Goal: Transaction & Acquisition: Purchase product/service

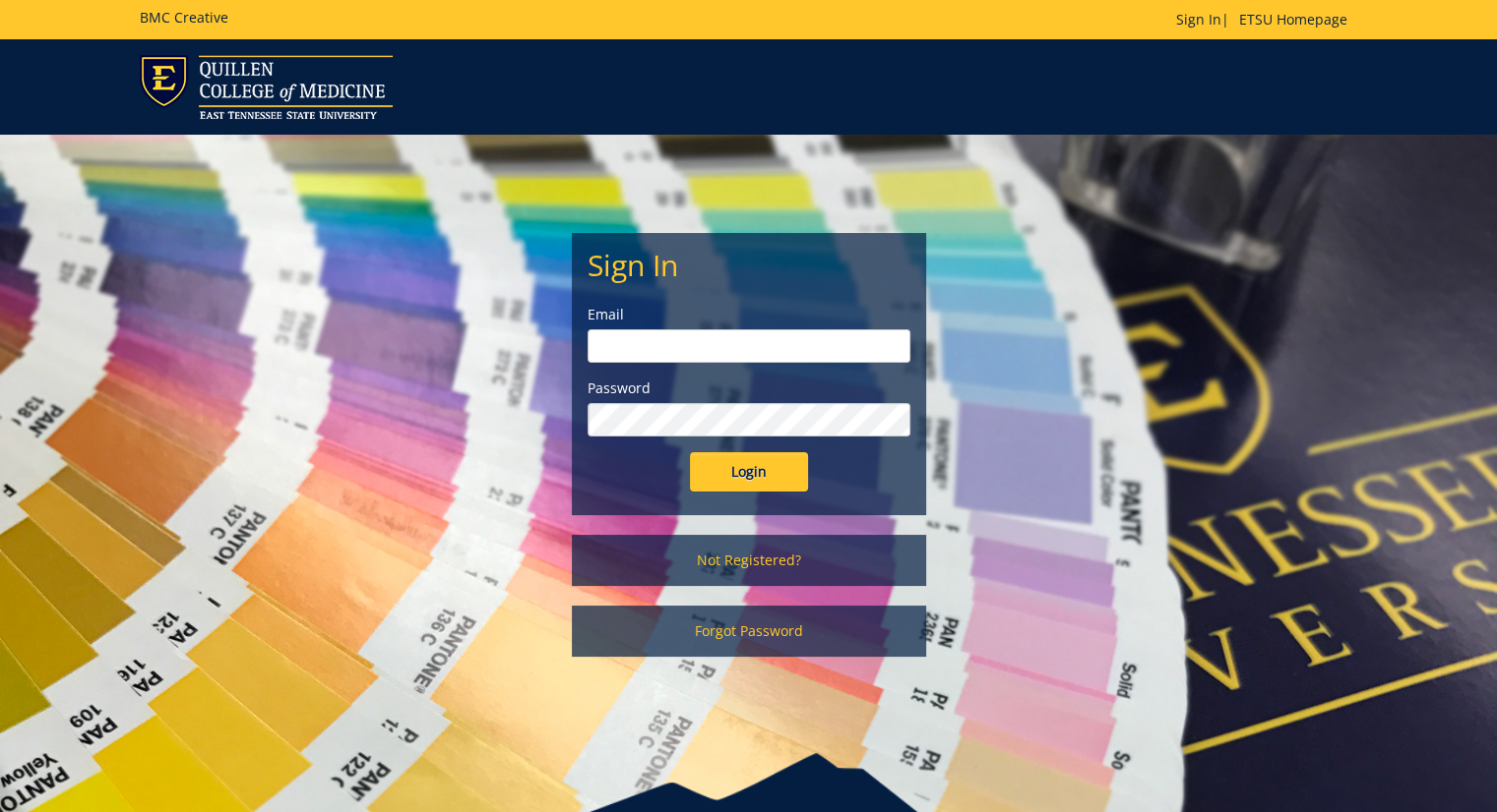
type input "[EMAIL_ADDRESS][DOMAIN_NAME]"
click at [763, 462] on input "Login" at bounding box center [748, 472] width 118 height 40
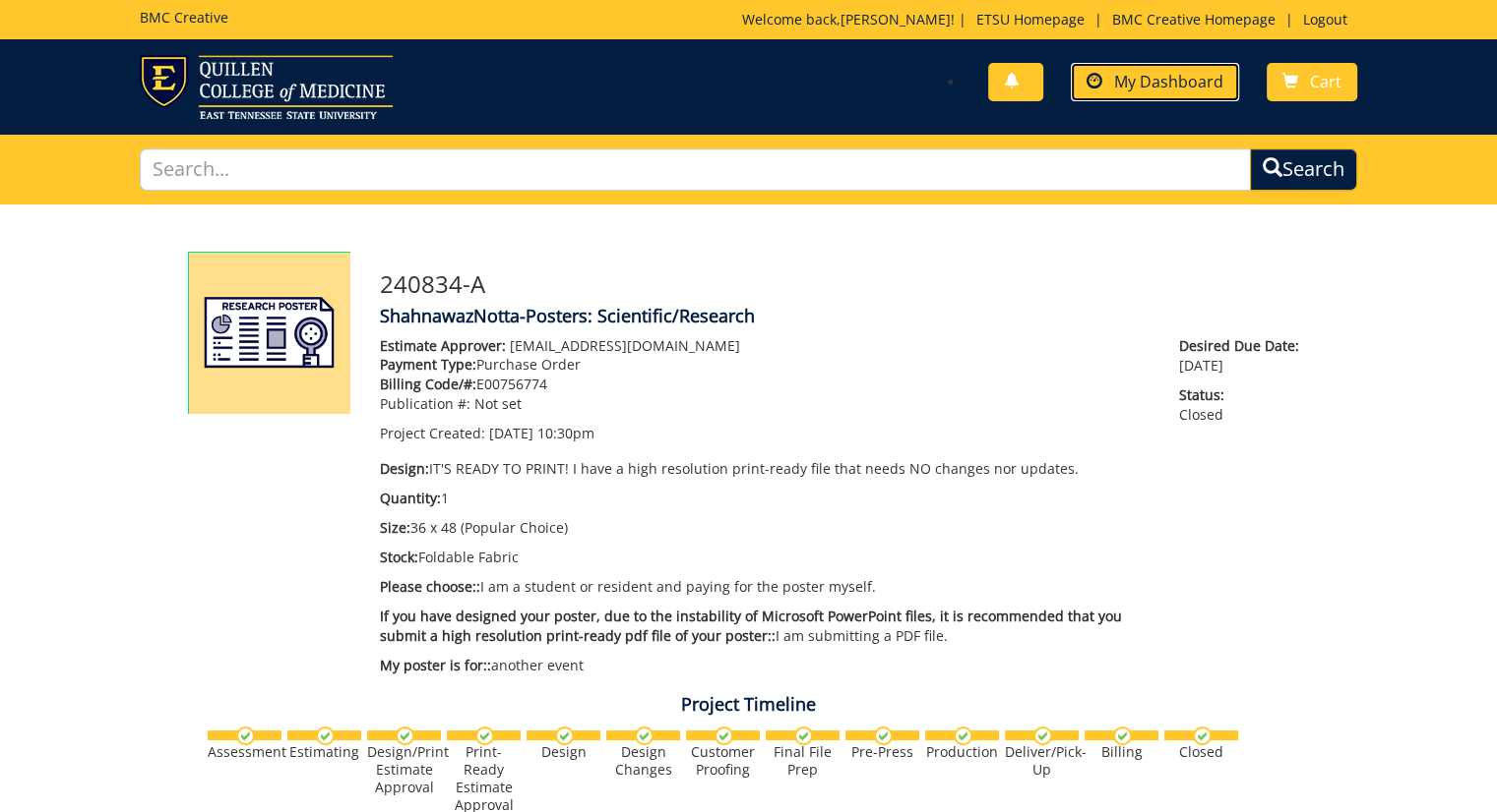
click at [1220, 75] on span "My Dashboard" at bounding box center [1168, 82] width 109 height 22
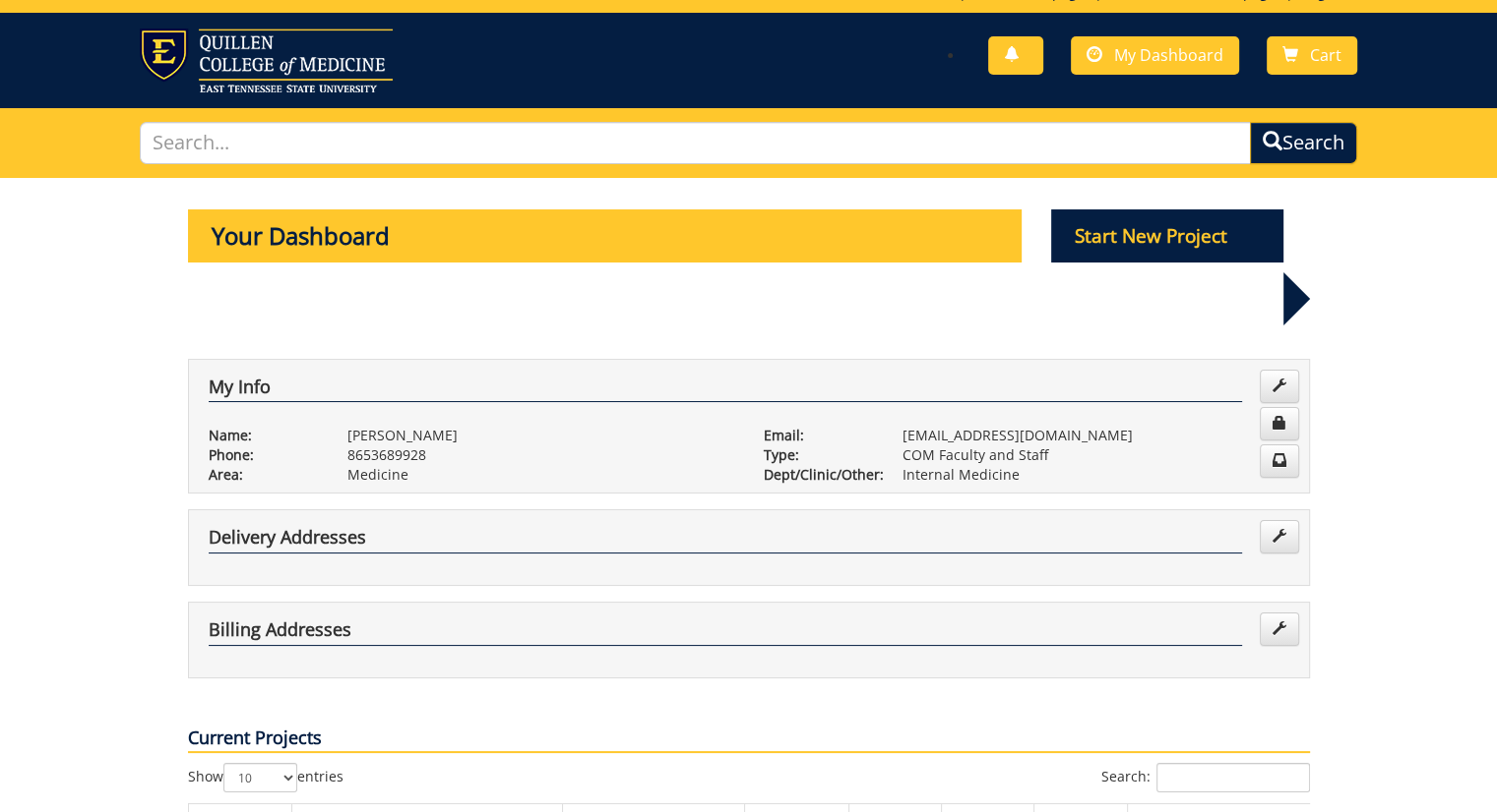
scroll to position [19, 0]
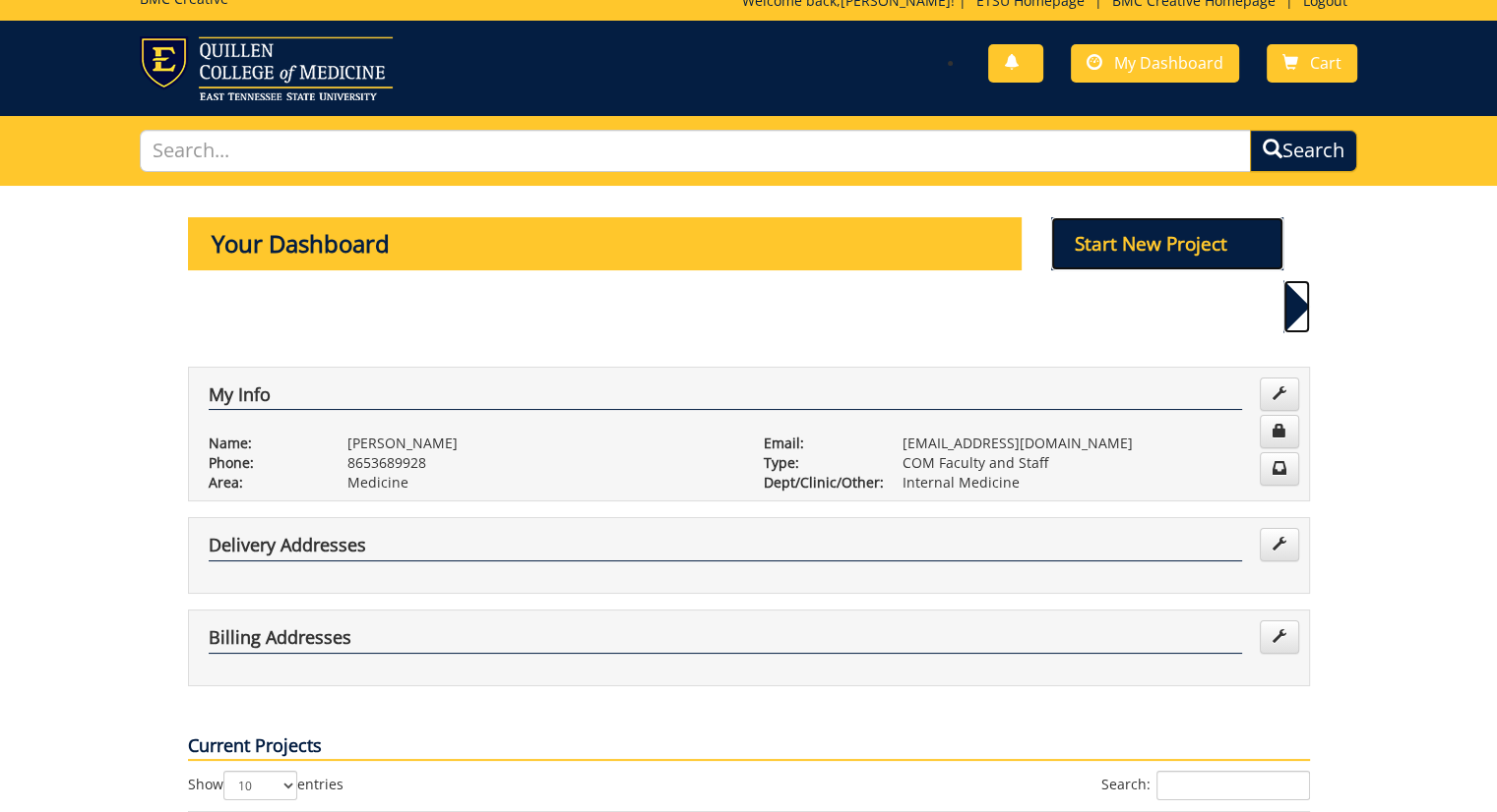
click at [1143, 245] on p "Start New Project" at bounding box center [1167, 245] width 232 height 53
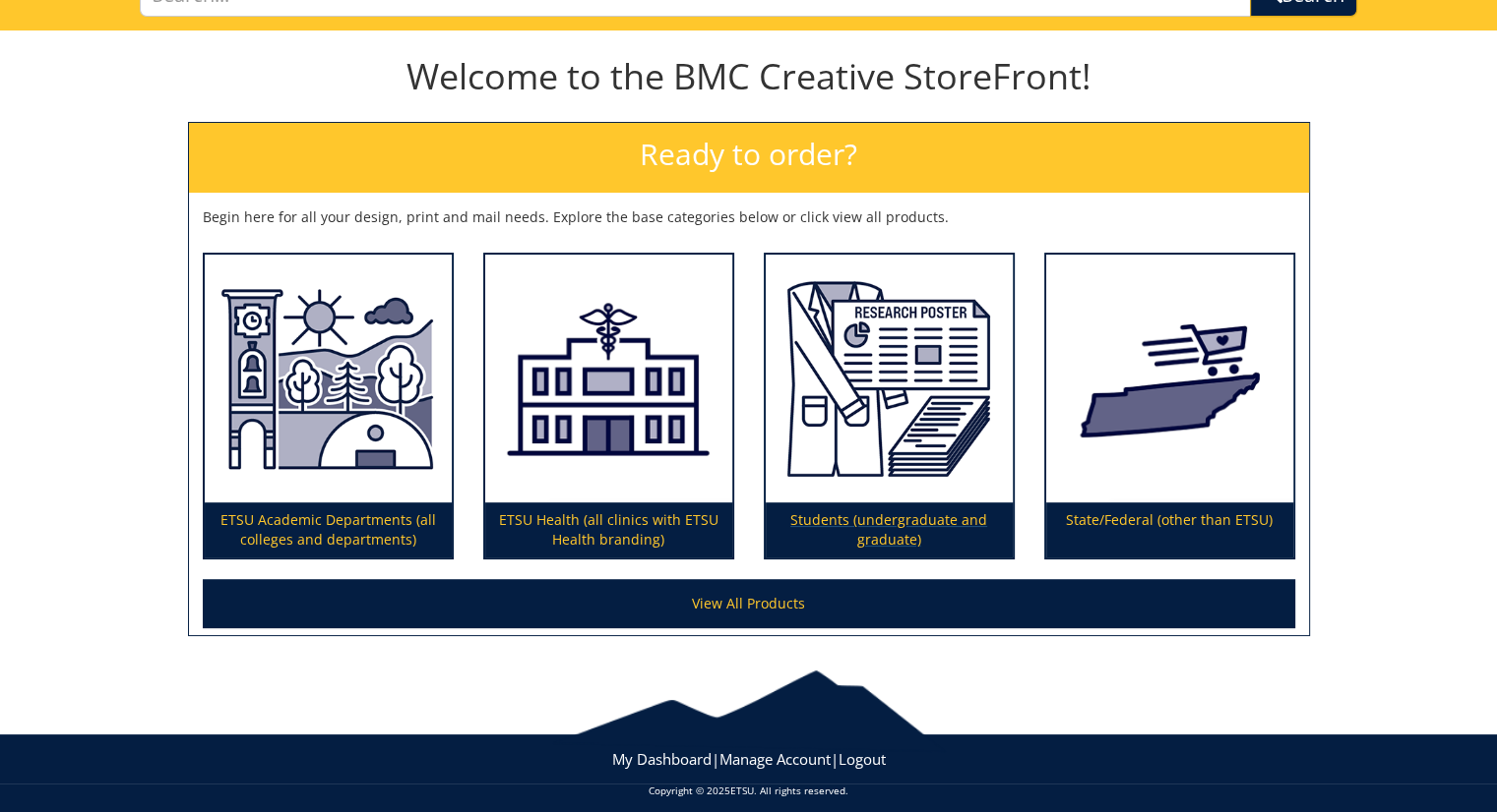
scroll to position [165, 0]
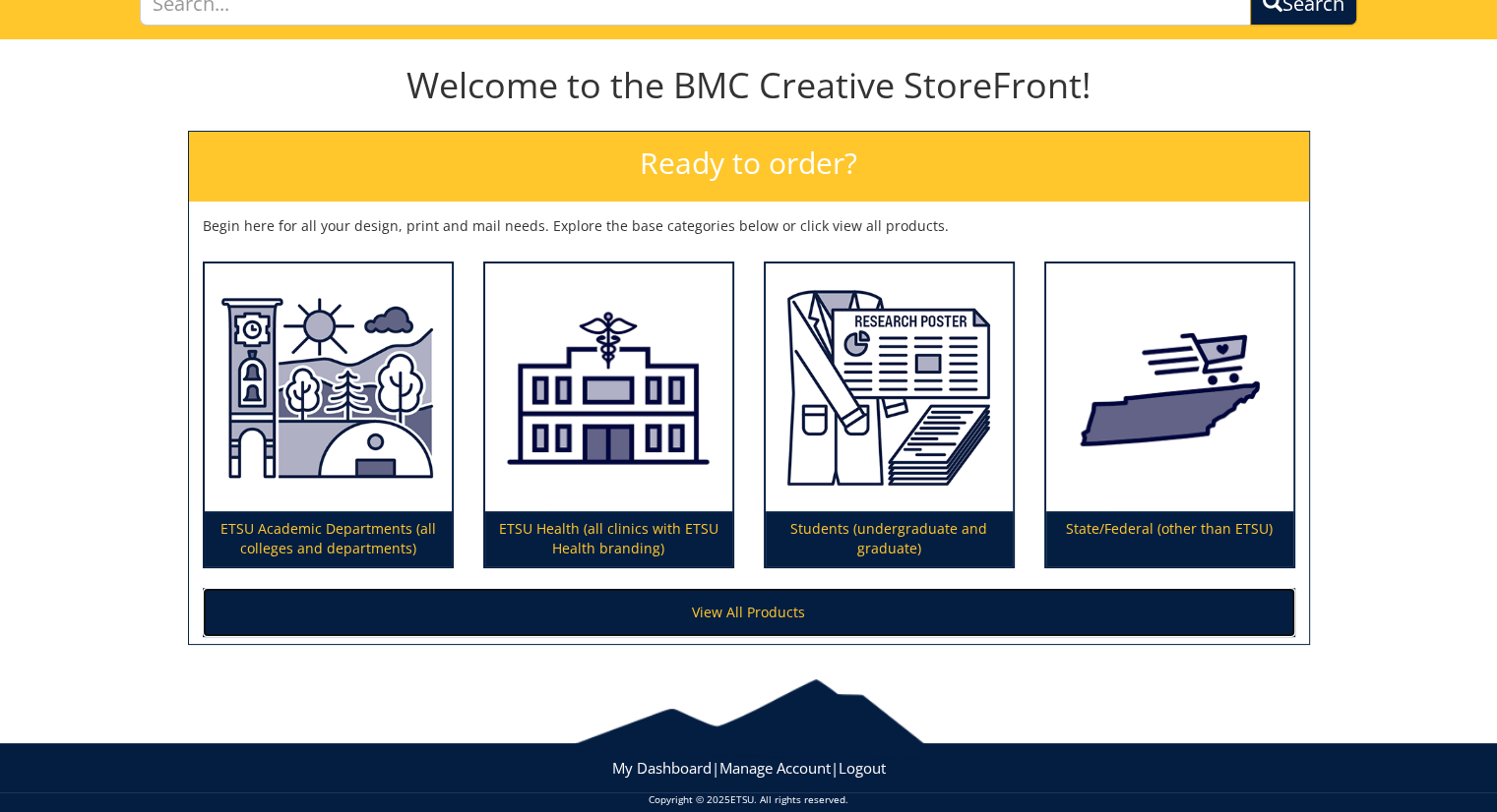
click at [676, 611] on link "View All Products" at bounding box center [749, 613] width 1092 height 50
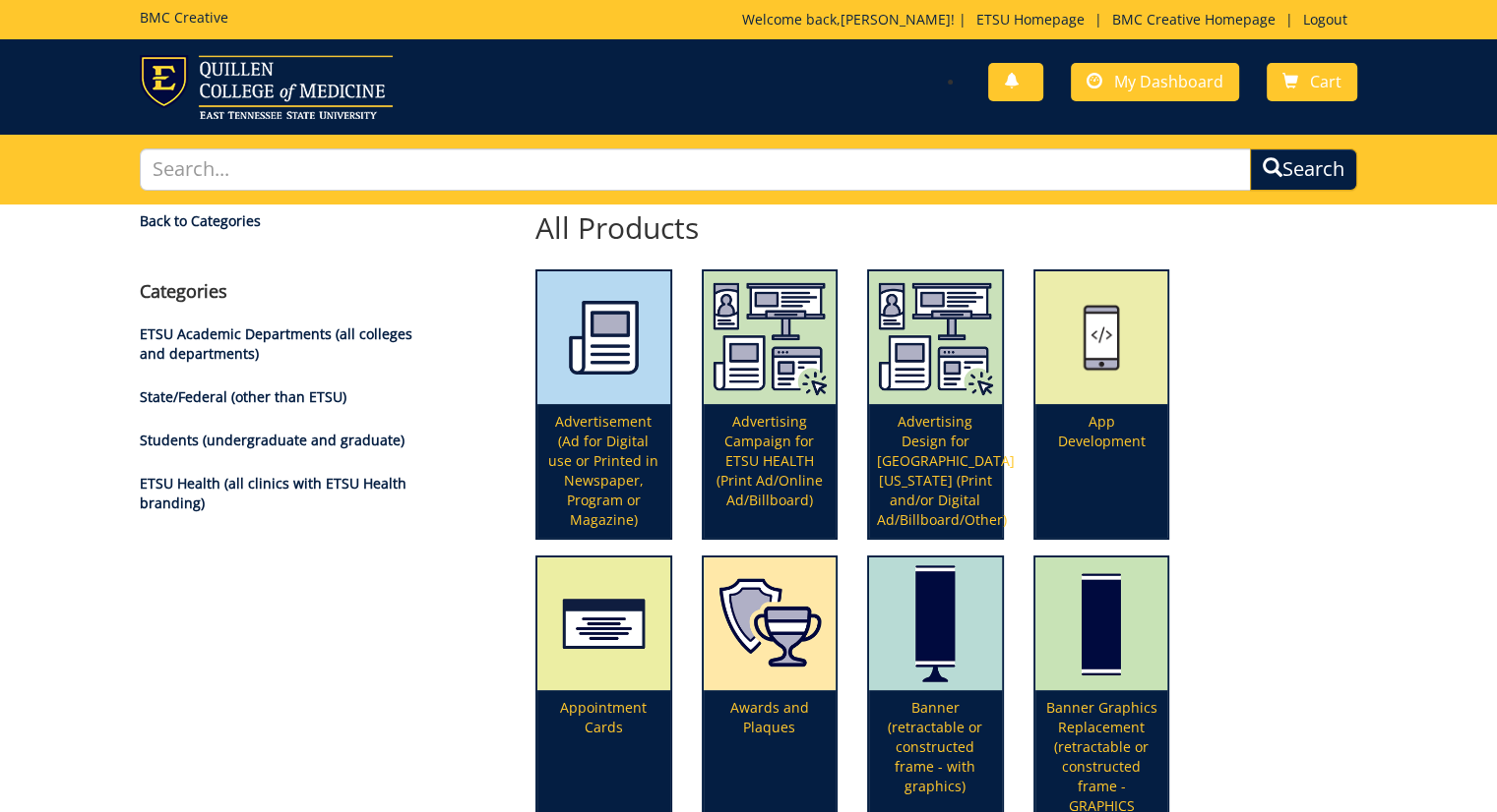
click at [202, 296] on h4 "Categories" at bounding box center [280, 292] width 282 height 20
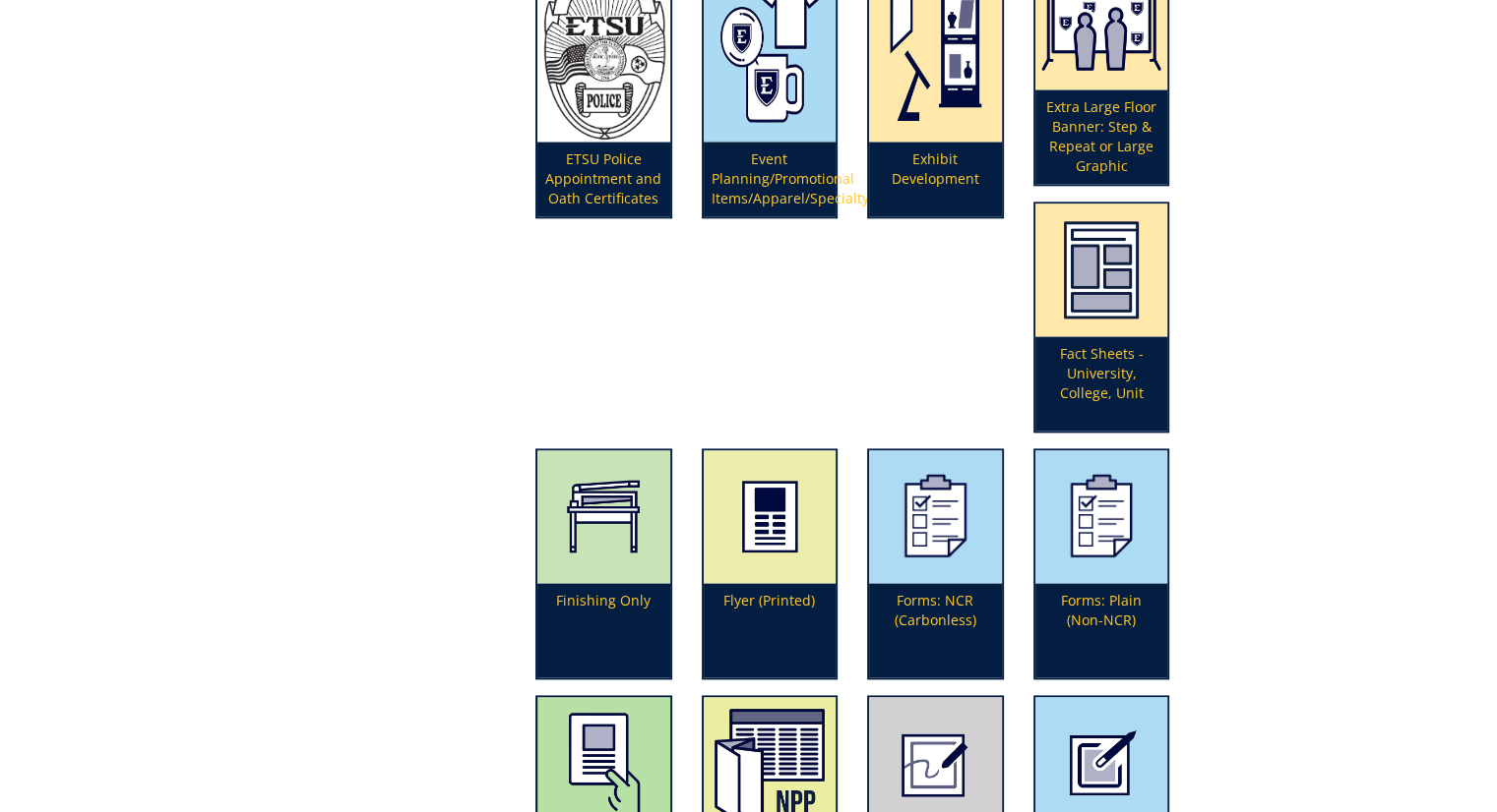
scroll to position [4187, 0]
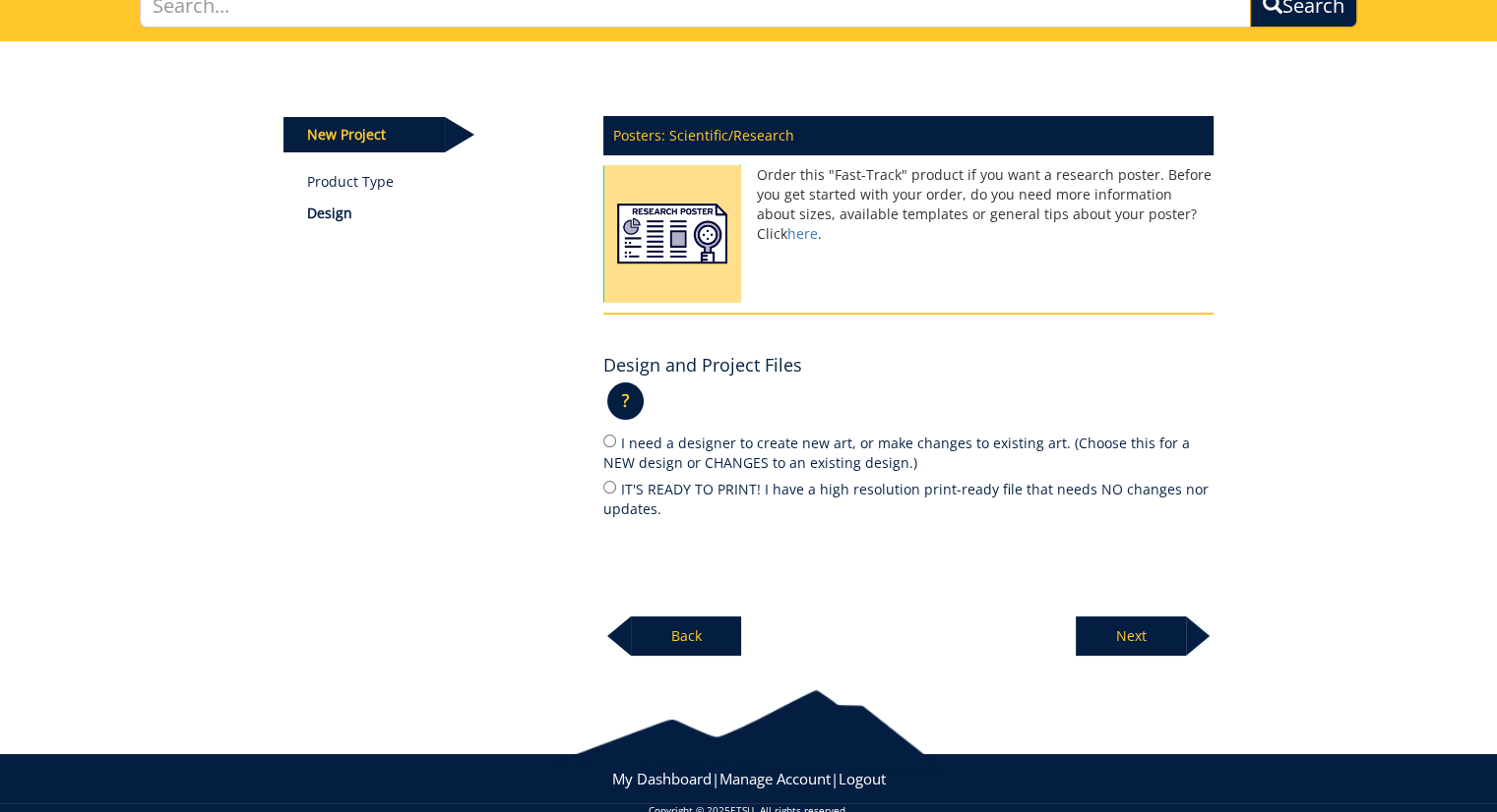
scroll to position [164, 0]
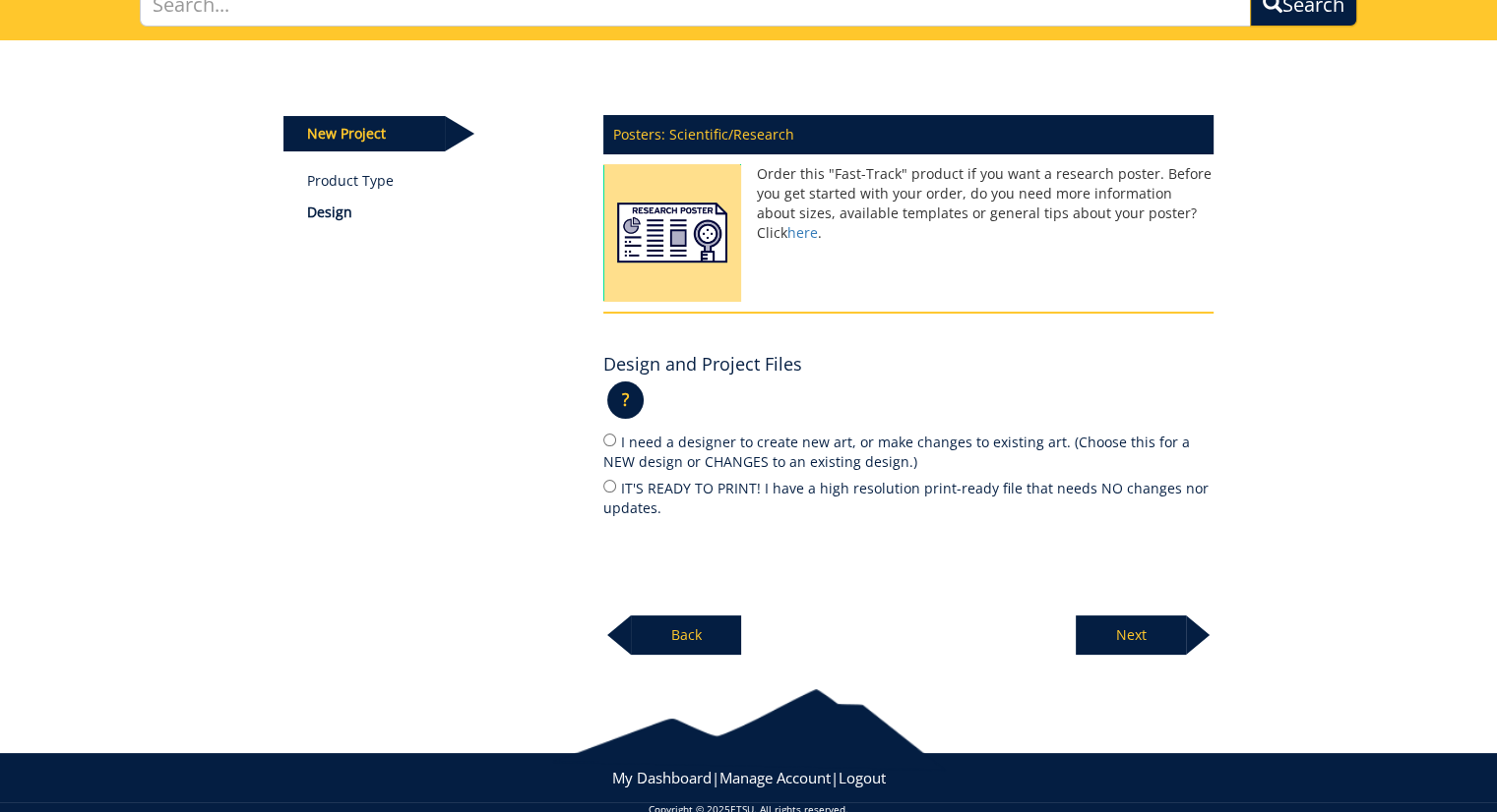
click at [684, 482] on label "IT'S READY TO PRINT! I have a high resolution print-ready file that needs NO ch…" at bounding box center [909, 498] width 610 height 42
click at [616, 482] on input "IT'S READY TO PRINT! I have a high resolution print-ready file that needs NO ch…" at bounding box center [609, 486] width 13 height 13
radio input "true"
click at [1131, 649] on p "Next" at bounding box center [1130, 636] width 110 height 40
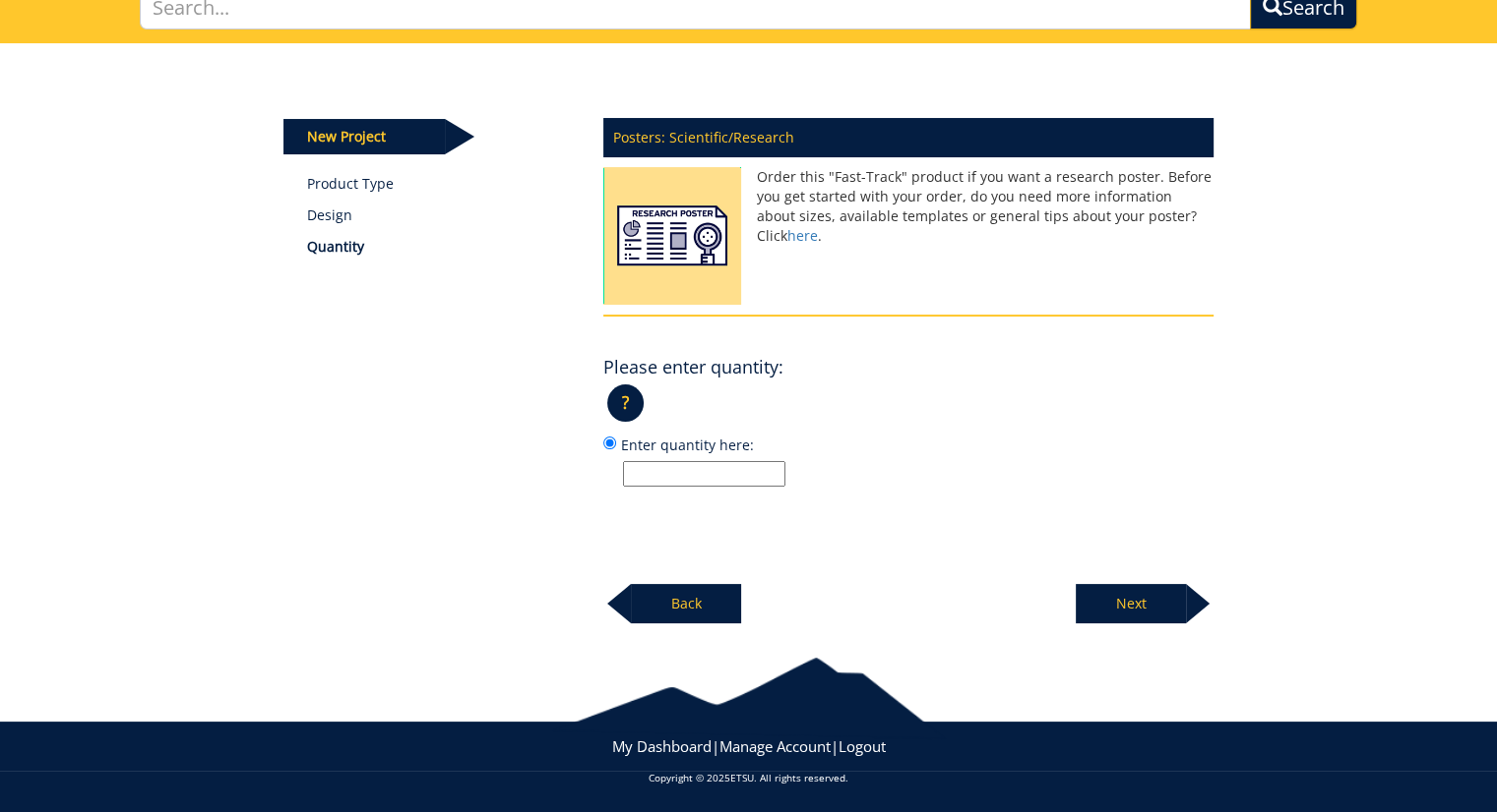
click at [758, 482] on input "Enter quantity here:" at bounding box center [704, 474] width 162 height 26
type input "1"
click at [1143, 596] on p "Next" at bounding box center [1130, 604] width 110 height 40
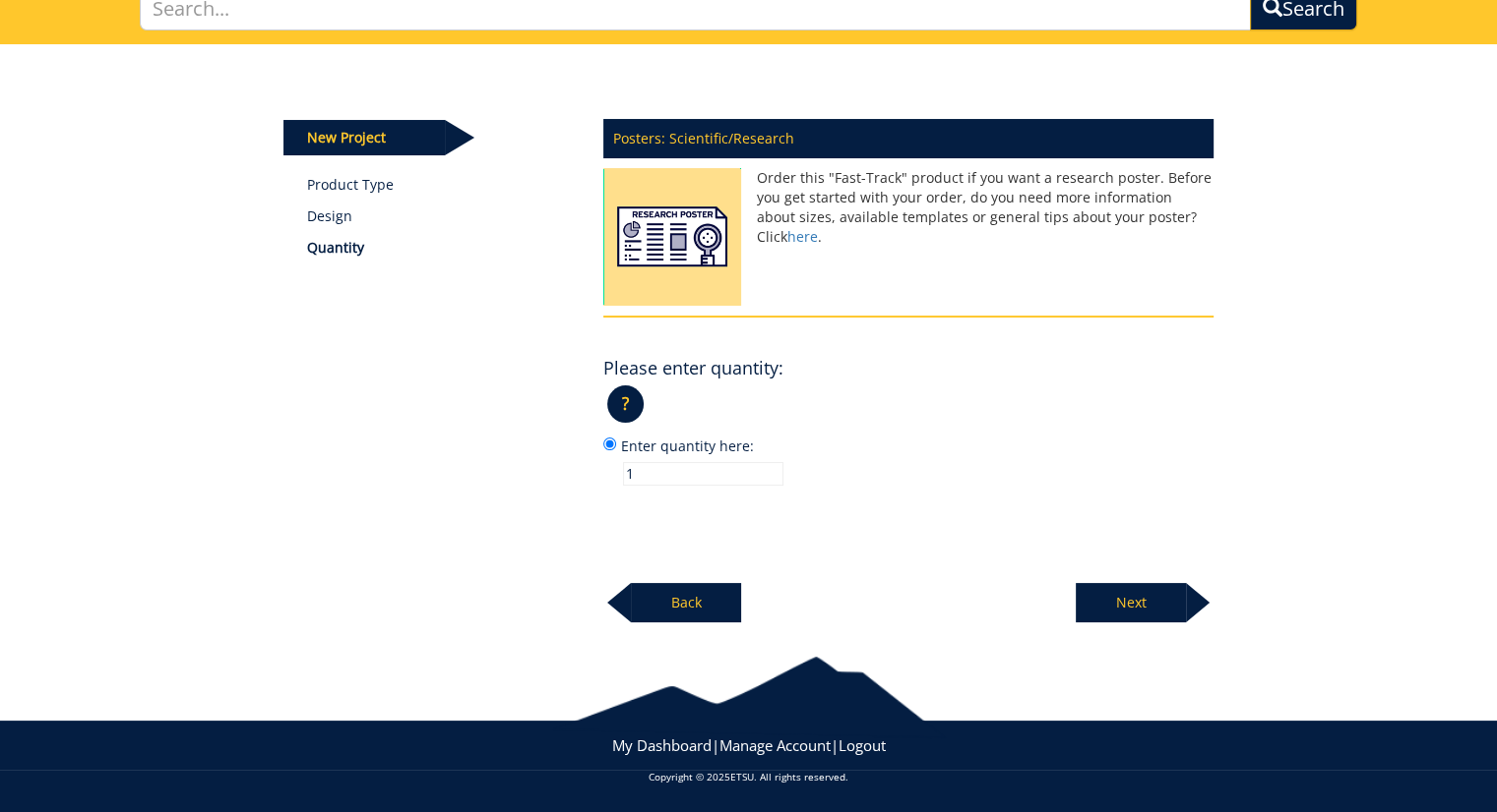
scroll to position [157, 0]
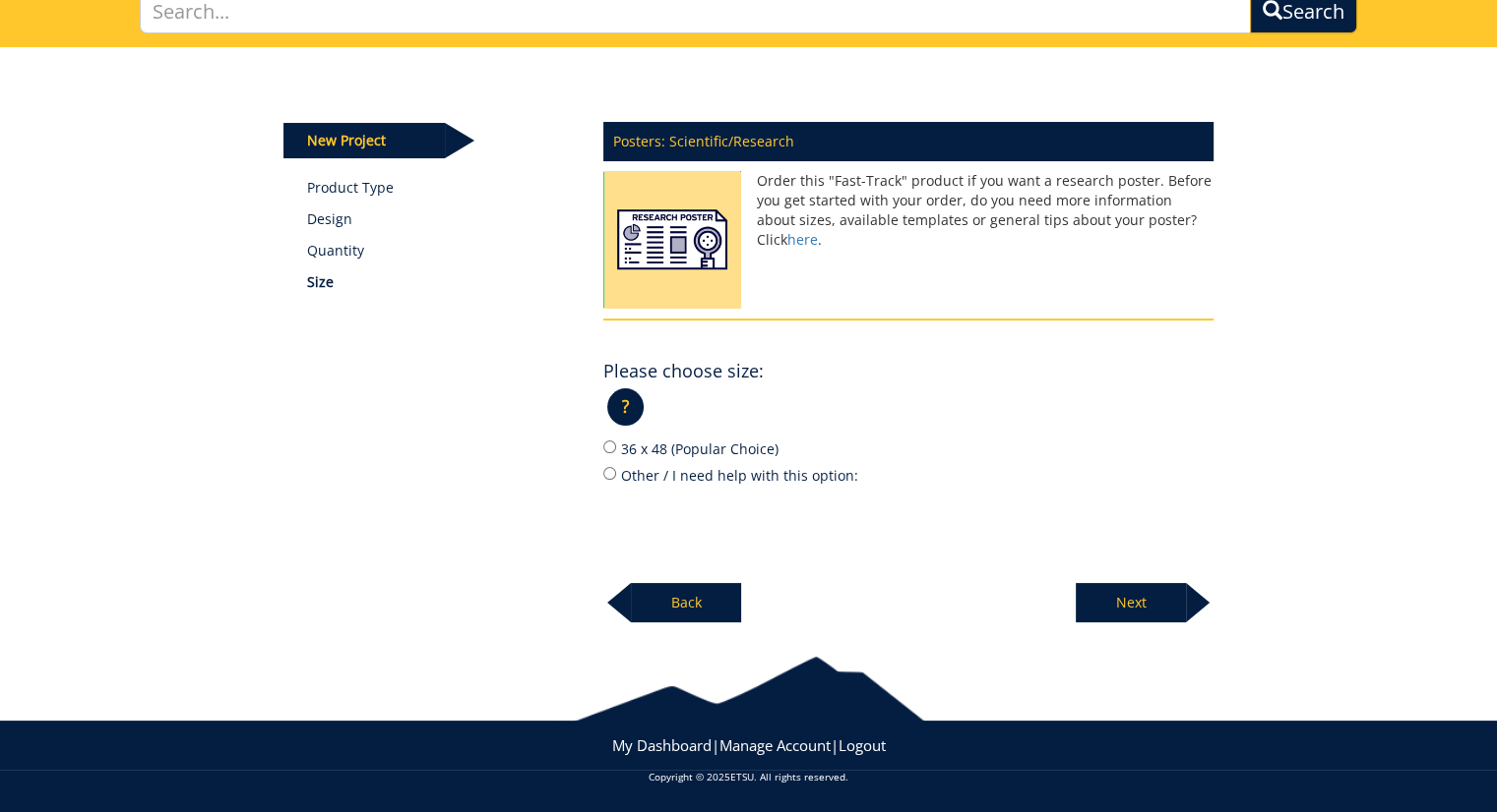
click at [748, 446] on label "36 x 48 (Popular Choice)" at bounding box center [909, 449] width 610 height 22
click at [616, 446] on input "36 x 48 (Popular Choice)" at bounding box center [609, 447] width 13 height 13
radio input "true"
click at [1182, 603] on p "Next" at bounding box center [1130, 603] width 110 height 40
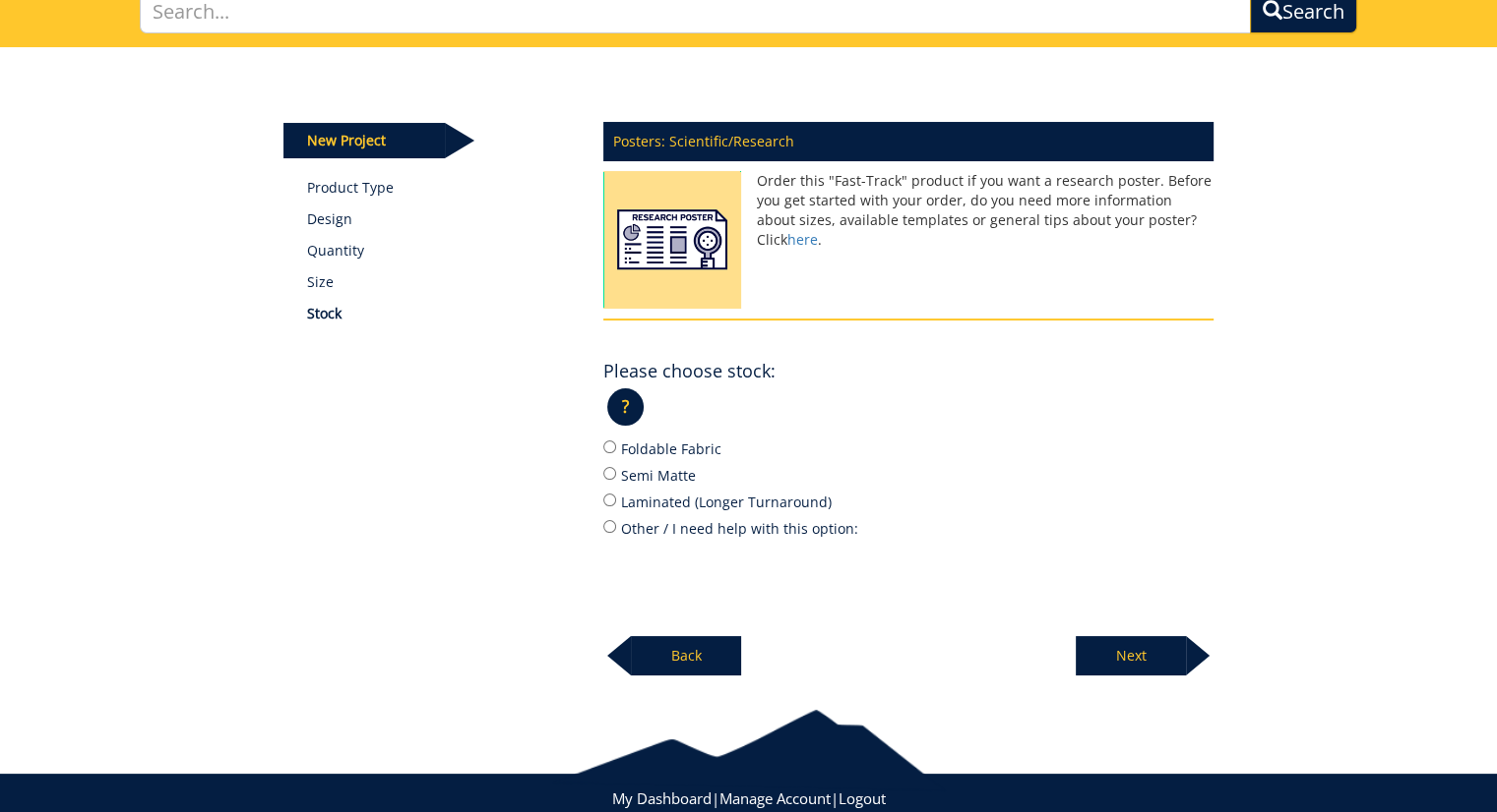
click at [684, 446] on label "Foldable Fabric" at bounding box center [909, 449] width 610 height 22
click at [616, 446] on input "Foldable Fabric" at bounding box center [609, 447] width 13 height 13
radio input "true"
click at [1122, 653] on p "Next" at bounding box center [1130, 657] width 110 height 40
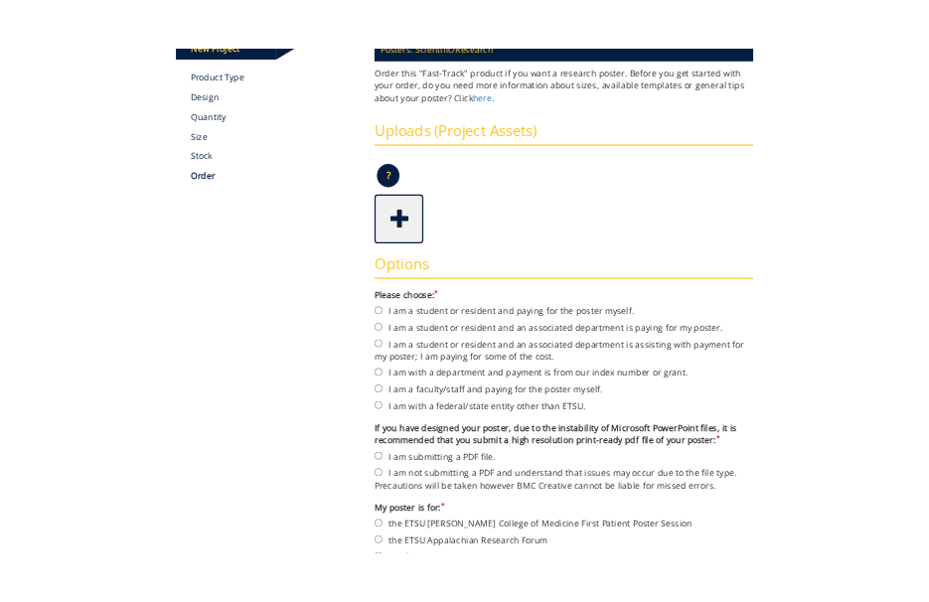
scroll to position [302, 0]
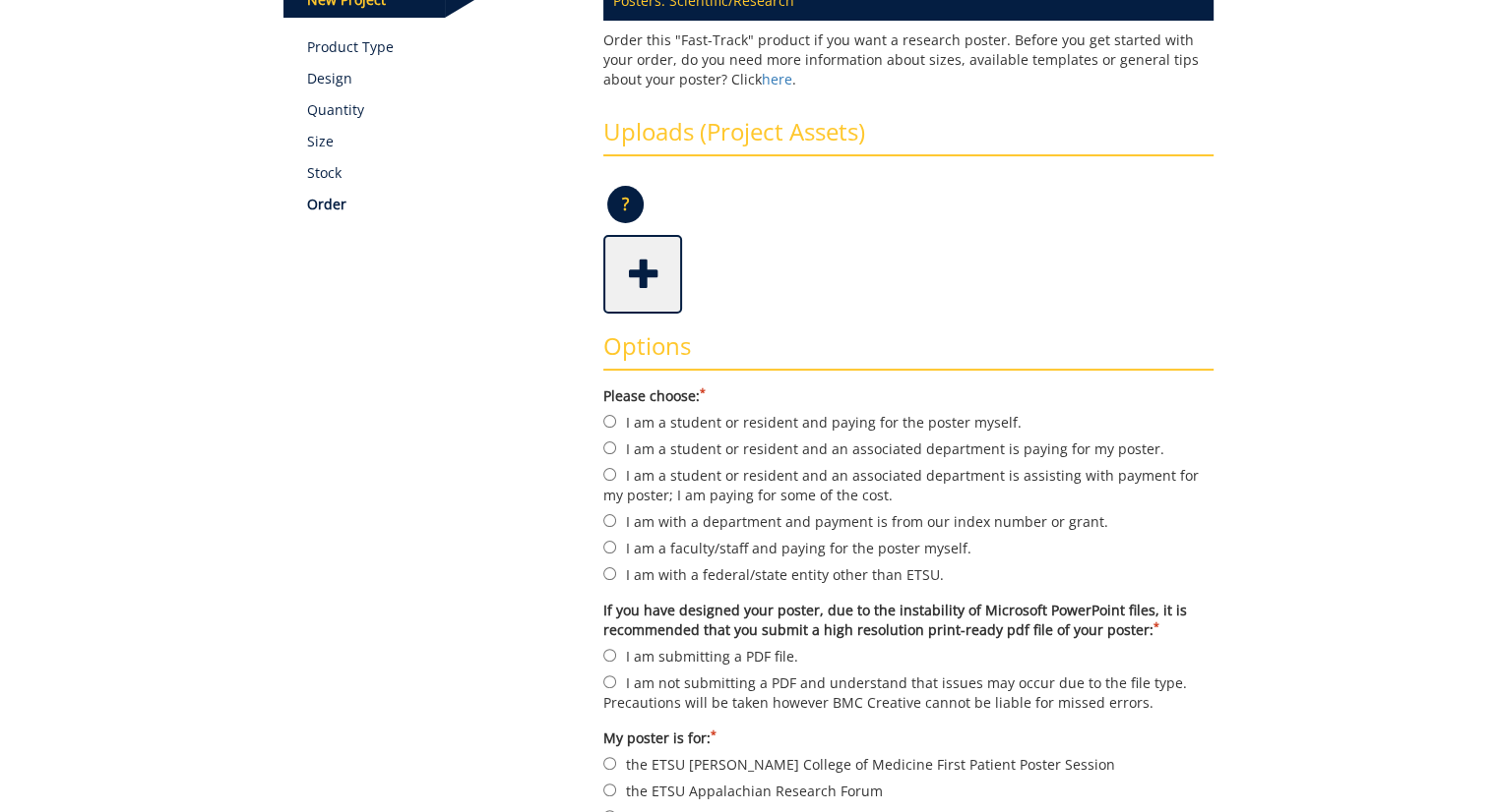
click at [732, 446] on label "I am a student or resident and an associated department is paying for my poster." at bounding box center [909, 449] width 610 height 22
click at [616, 446] on input "I am a student or resident and an associated department is paying for my poster." at bounding box center [609, 448] width 13 height 13
radio input "true"
click at [636, 302] on span at bounding box center [644, 272] width 78 height 69
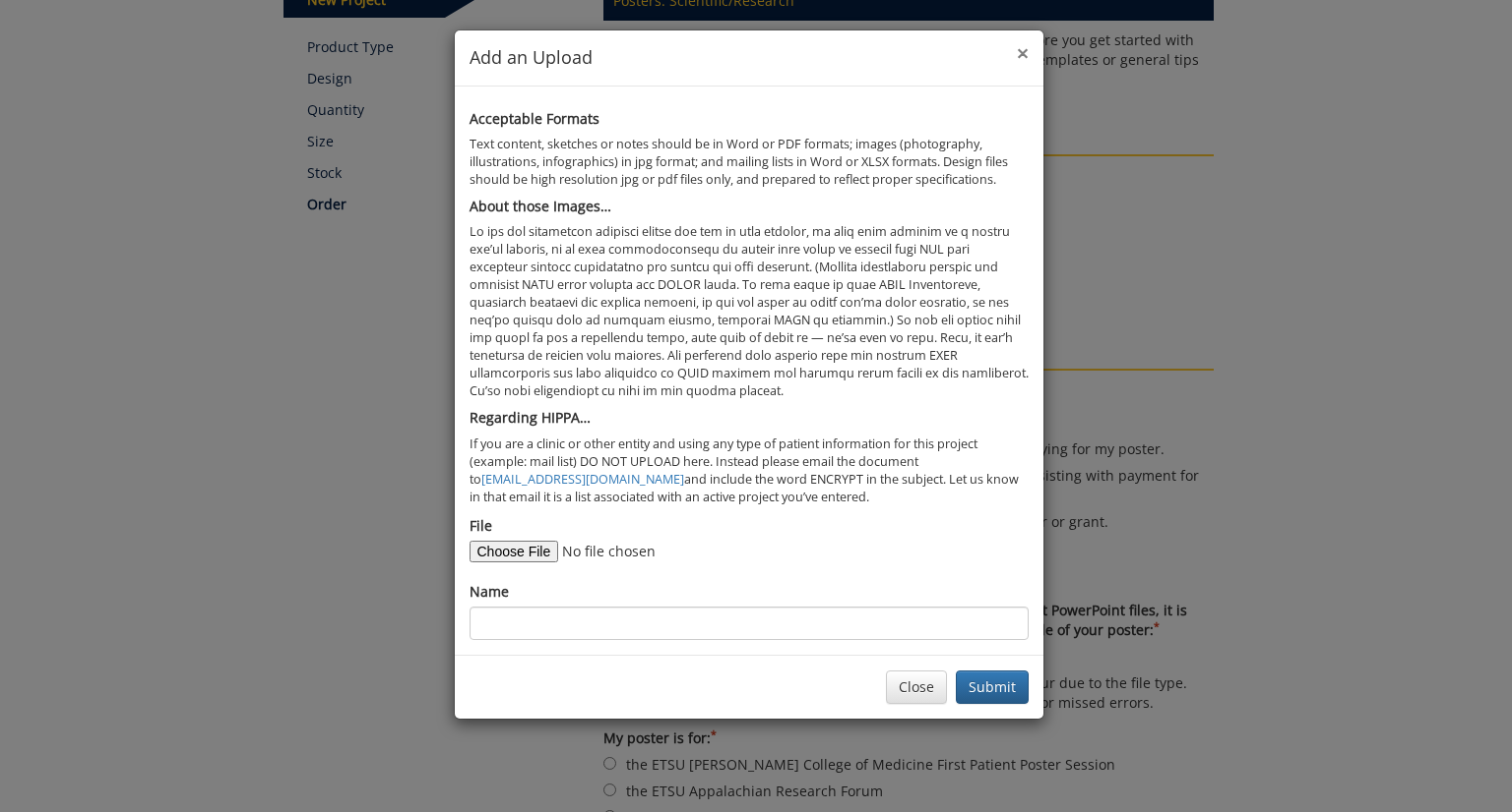
click at [1019, 51] on span "×" at bounding box center [1023, 53] width 12 height 28
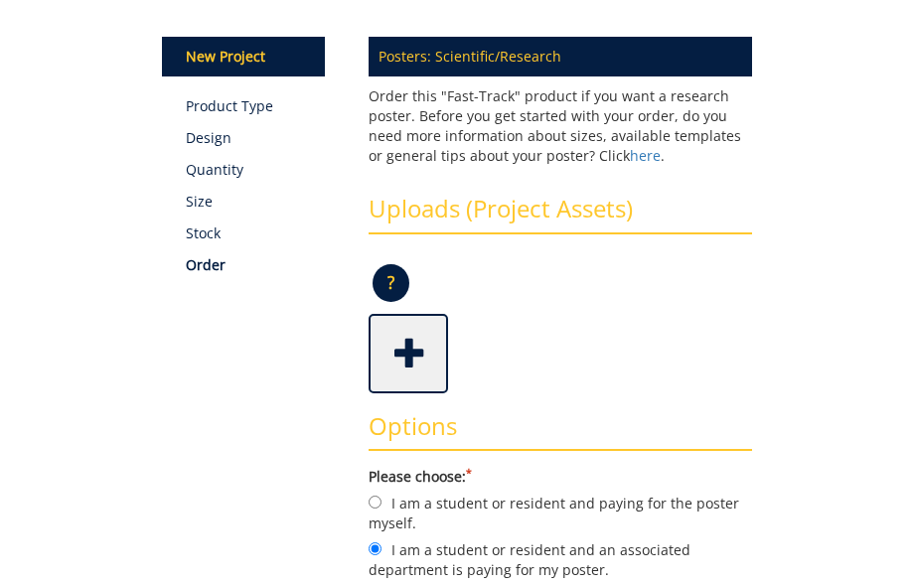
click at [408, 355] on span at bounding box center [409, 352] width 79 height 70
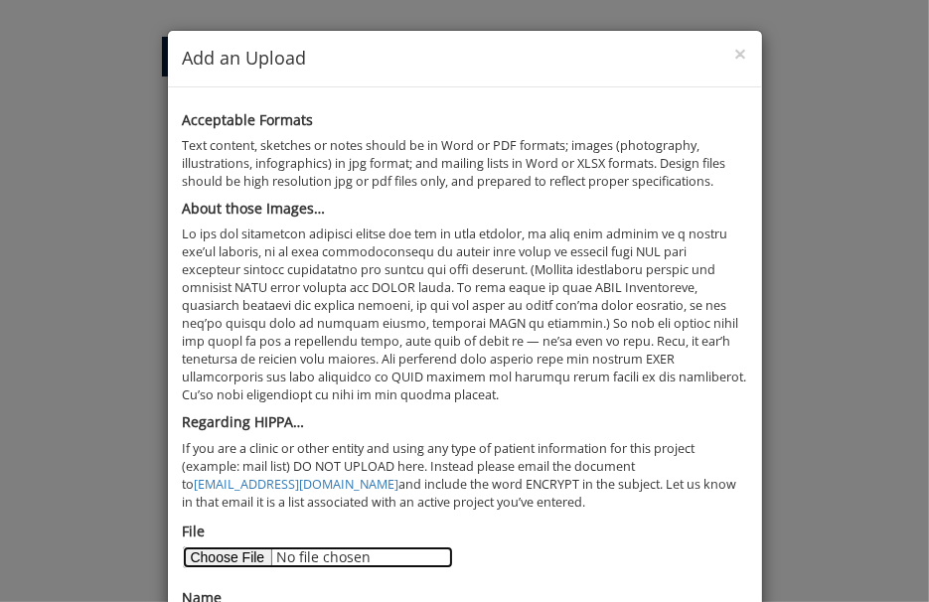
click at [231, 562] on input "File" at bounding box center [318, 557] width 270 height 22
type input "C:\fakepath\PCSK9 Inhibitors for ASCVD.pdf"
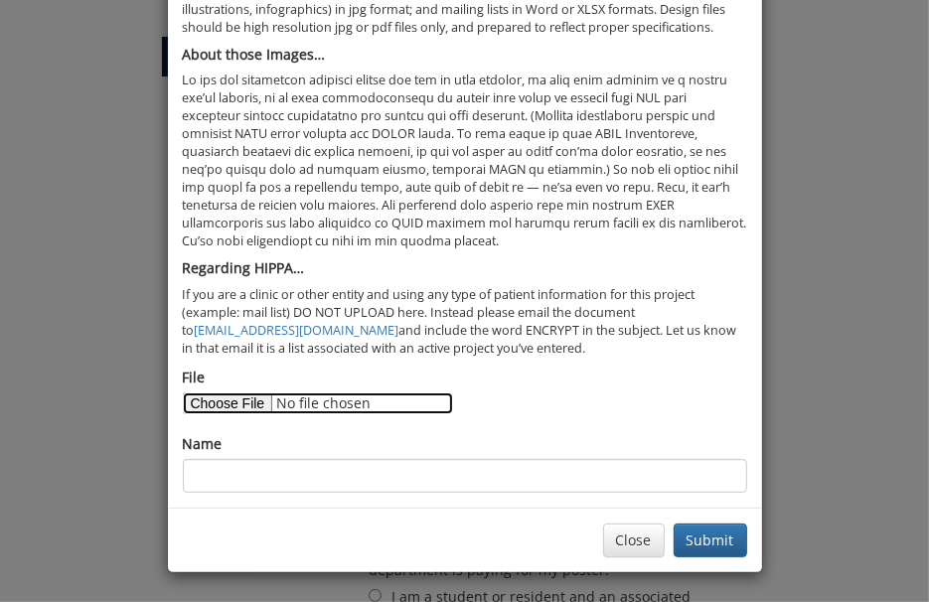
scroll to position [153, 0]
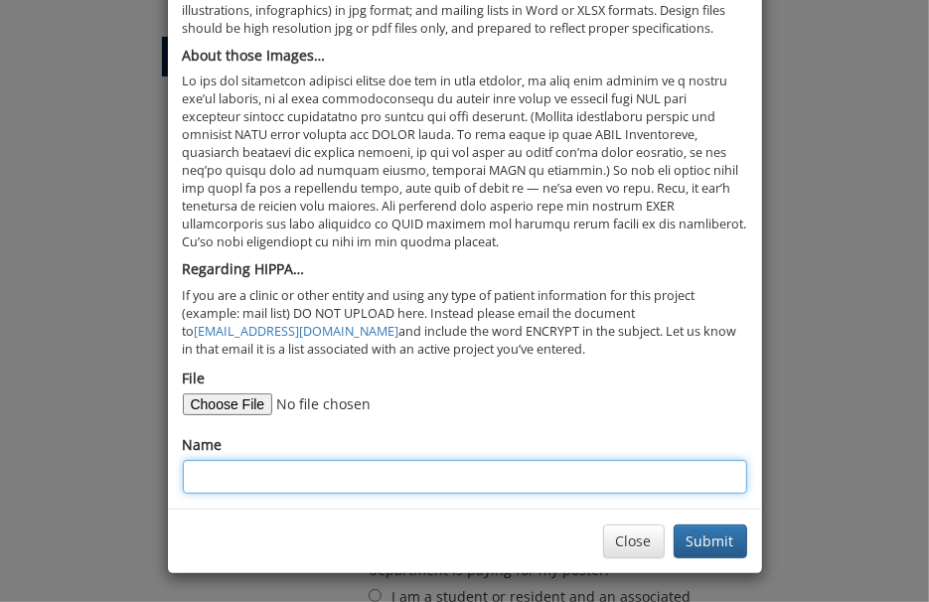
click at [367, 478] on input "Name" at bounding box center [465, 477] width 564 height 34
type input "PCSK9"
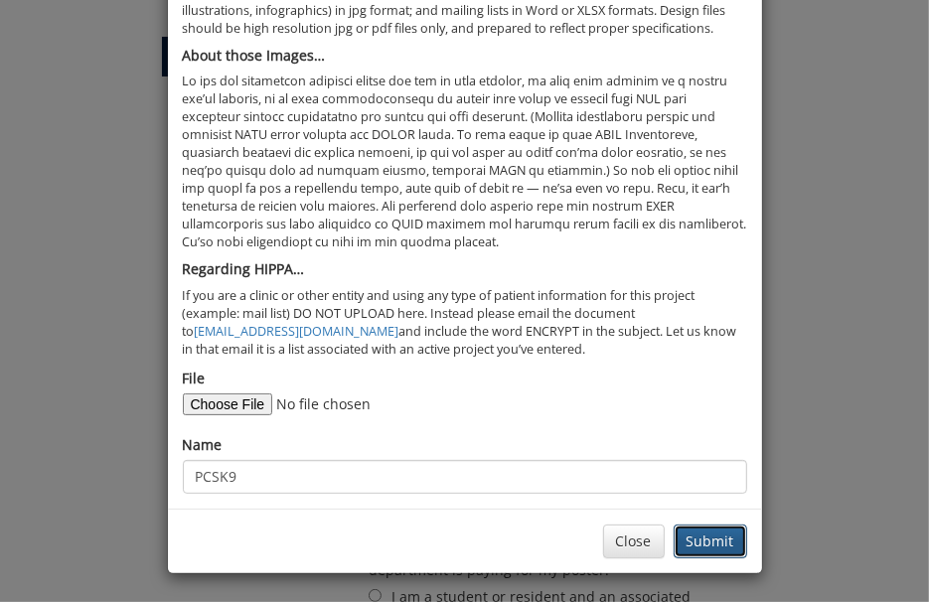
click at [699, 529] on button "Submit" at bounding box center [709, 541] width 73 height 34
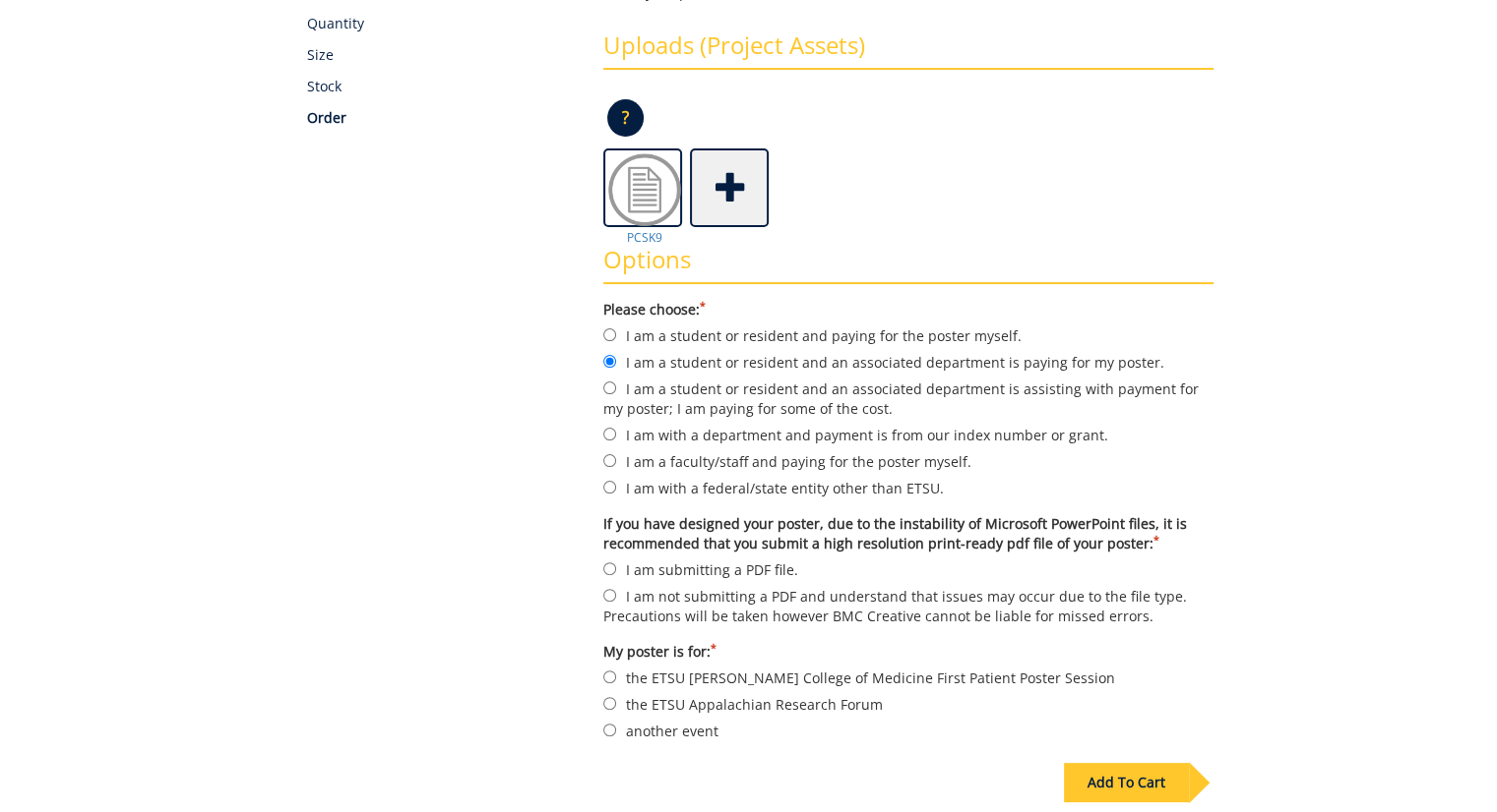
scroll to position [566, 0]
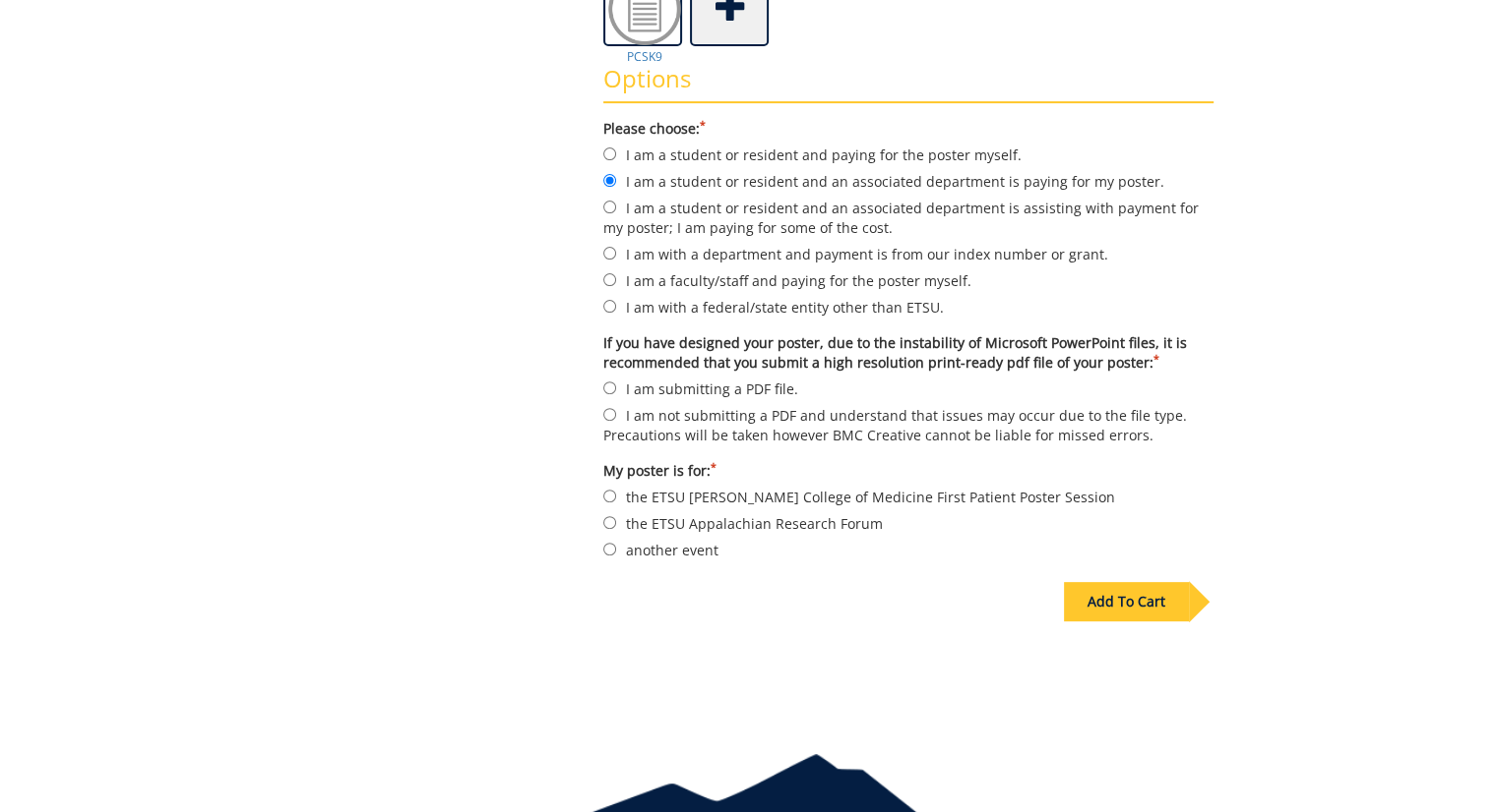
click at [756, 384] on label "I am submitting a PDF file." at bounding box center [909, 388] width 610 height 22
click at [616, 384] on input "I am submitting a PDF file." at bounding box center [609, 387] width 13 height 13
radio input "true"
click at [709, 496] on label "the ETSU Quillen College of Medicine First Patient Poster Session" at bounding box center [909, 497] width 610 height 22
click at [616, 496] on input "the ETSU Quillen College of Medicine First Patient Poster Session" at bounding box center [609, 496] width 13 height 13
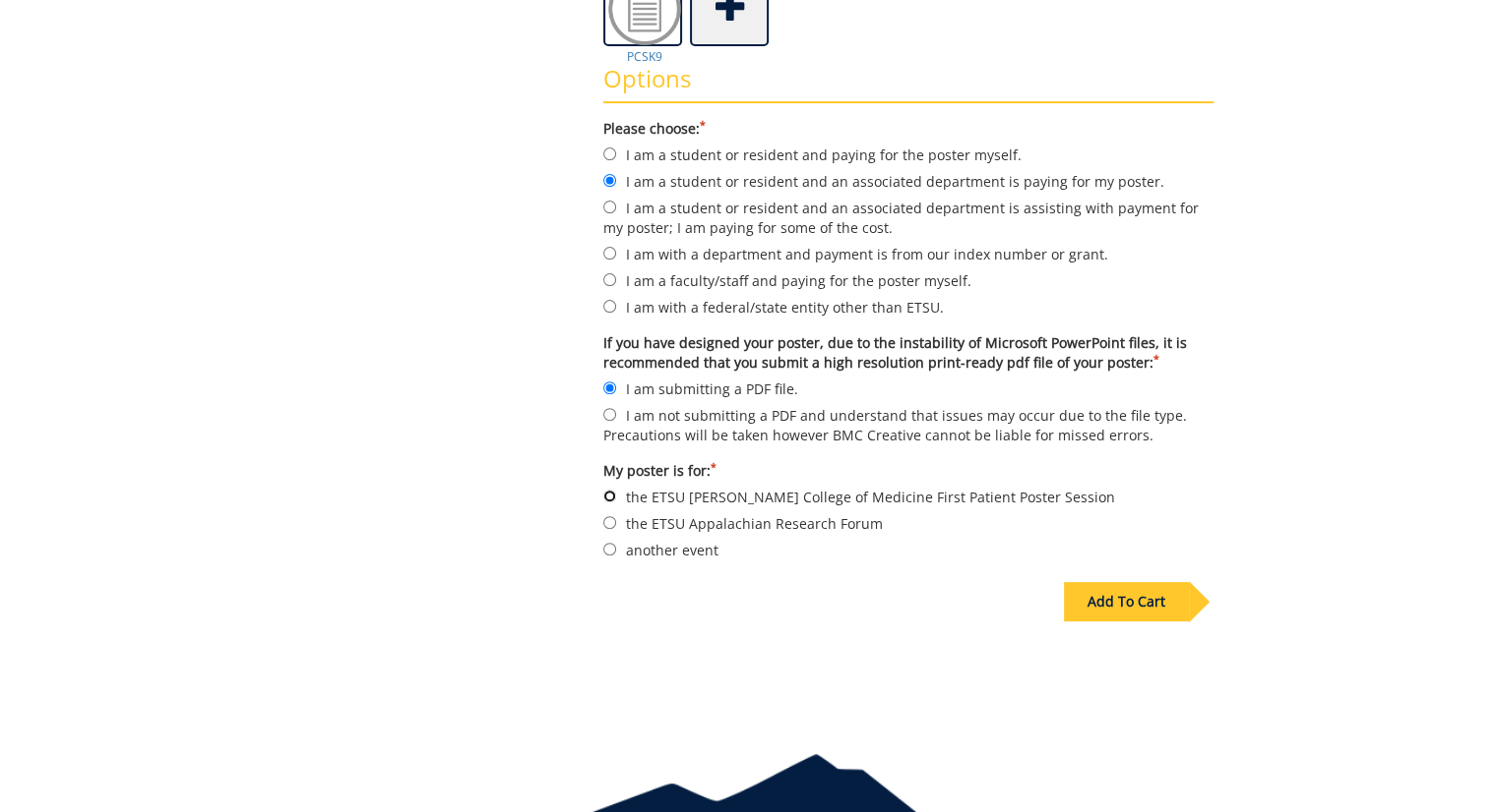
radio input "true"
click at [1110, 587] on div "Add To Cart" at bounding box center [1126, 602] width 125 height 40
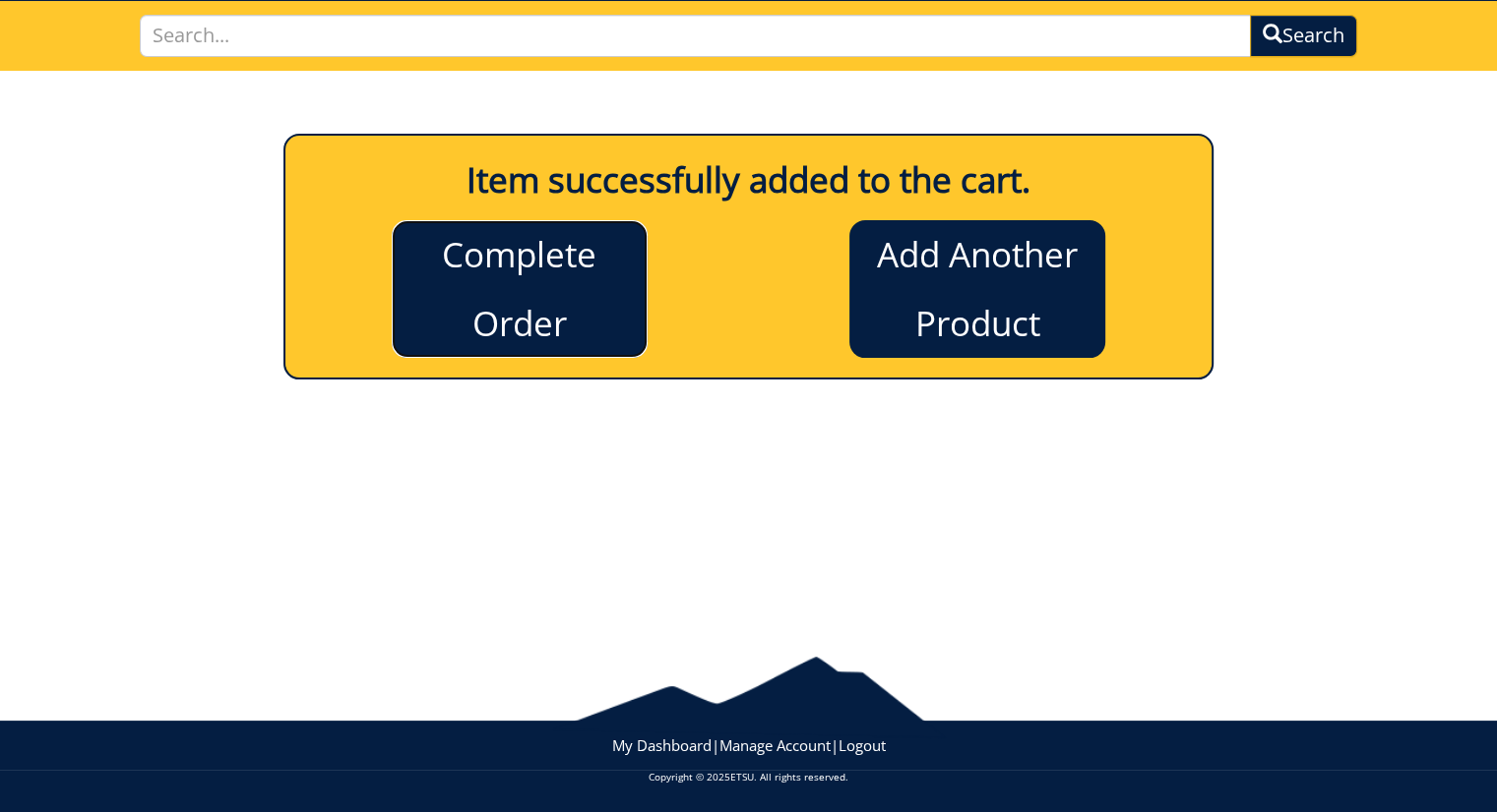
click at [576, 275] on link "Complete Order" at bounding box center [519, 288] width 256 height 138
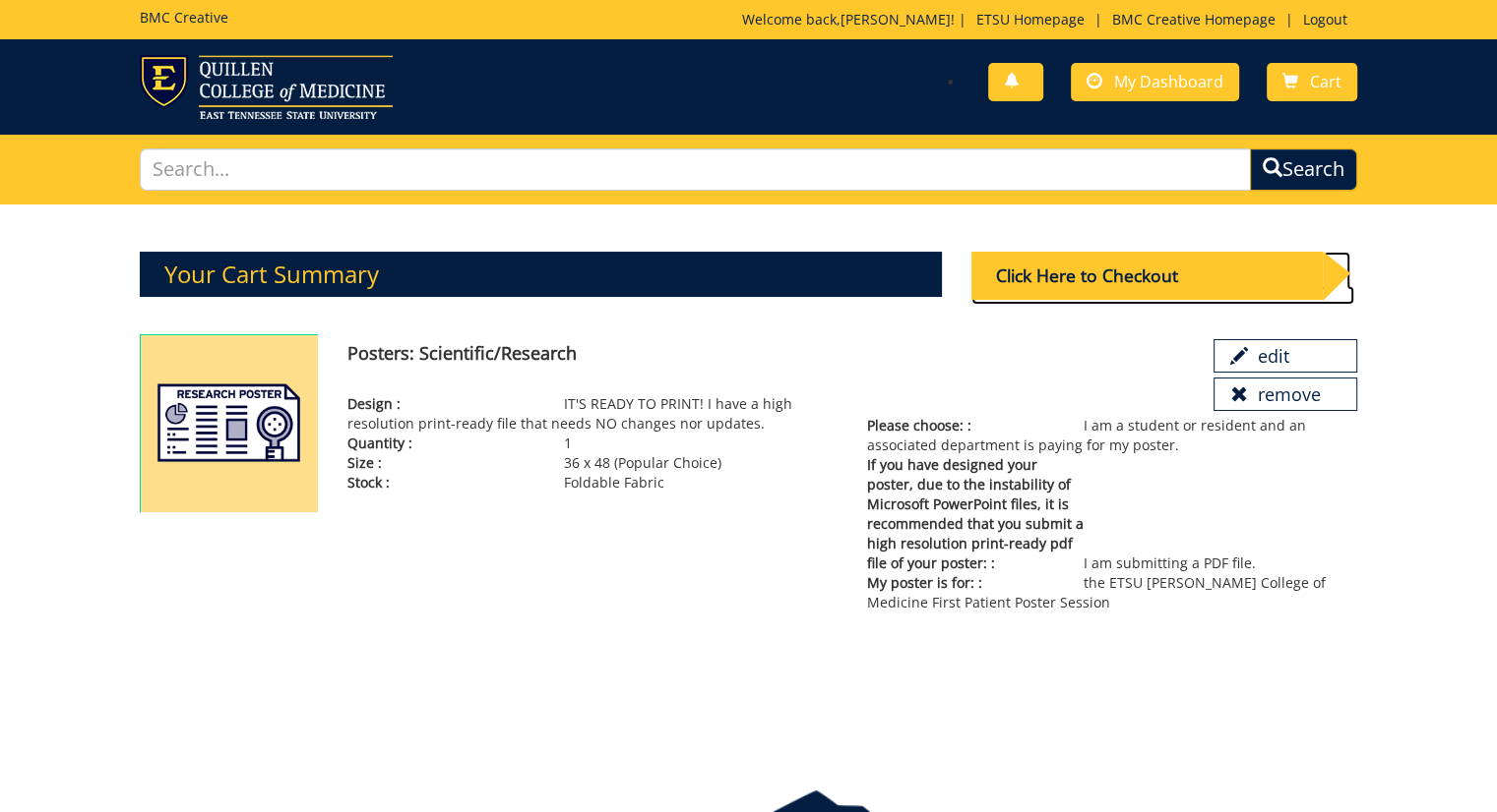
click at [1243, 300] on link "Click Here to Checkout" at bounding box center [1162, 295] width 383 height 19
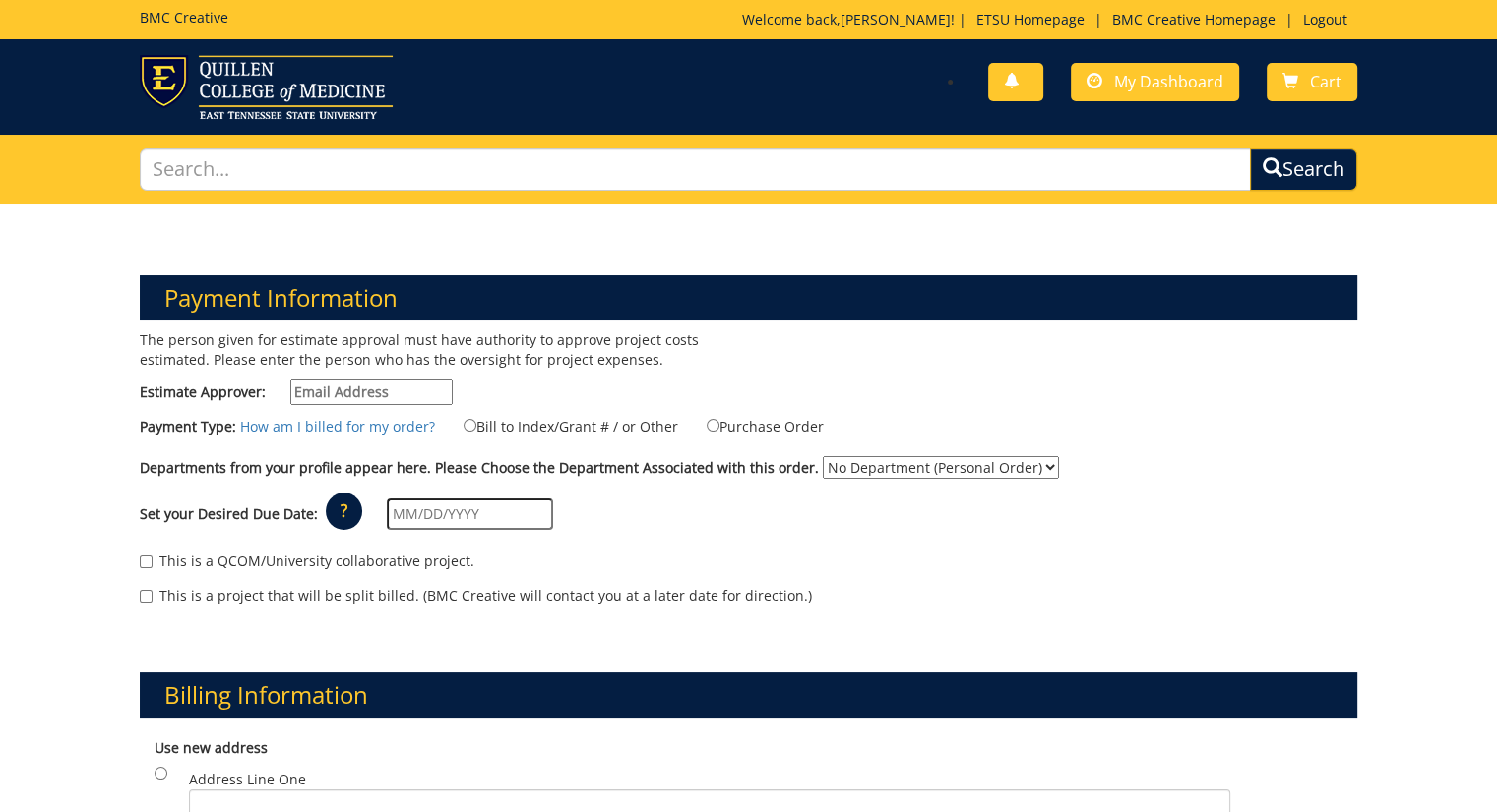
click at [353, 374] on div "The person given for estimate approval must have authority to approve project c…" at bounding box center [437, 372] width 624 height 84
click at [360, 380] on input "Estimate Approver:" at bounding box center [372, 392] width 162 height 26
click at [535, 382] on div "The person given for estimate approval must have authority to approve project c…" at bounding box center [437, 372] width 624 height 84
click at [439, 390] on input "Estimate Approver:" at bounding box center [372, 392] width 162 height 26
type input "[EMAIL_ADDRESS][DOMAIN_NAME]"
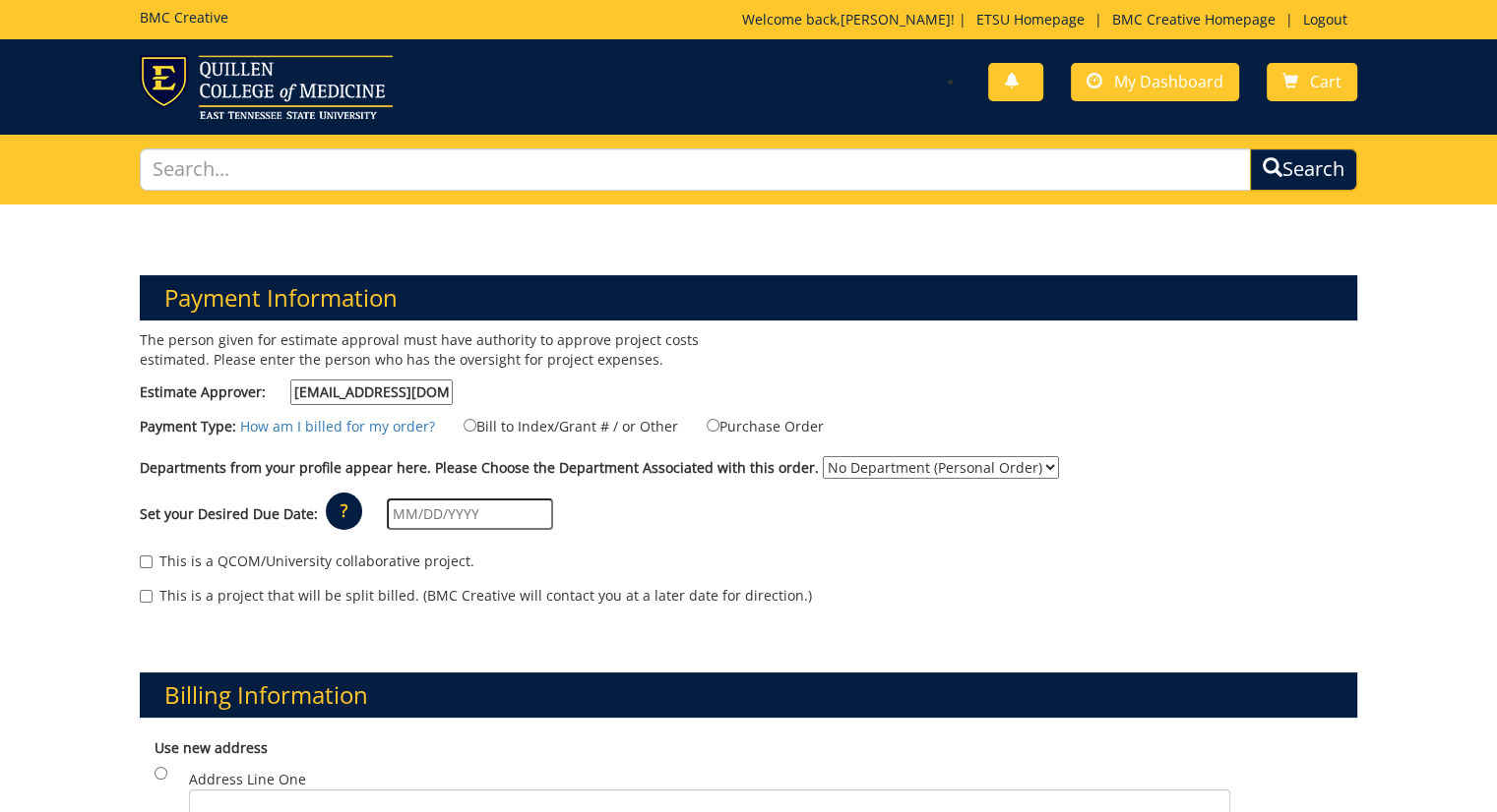
click at [709, 427] on label "Purchase Order" at bounding box center [752, 426] width 142 height 22
click at [709, 427] on input "Purchase Order" at bounding box center [712, 425] width 13 height 13
radio input "true"
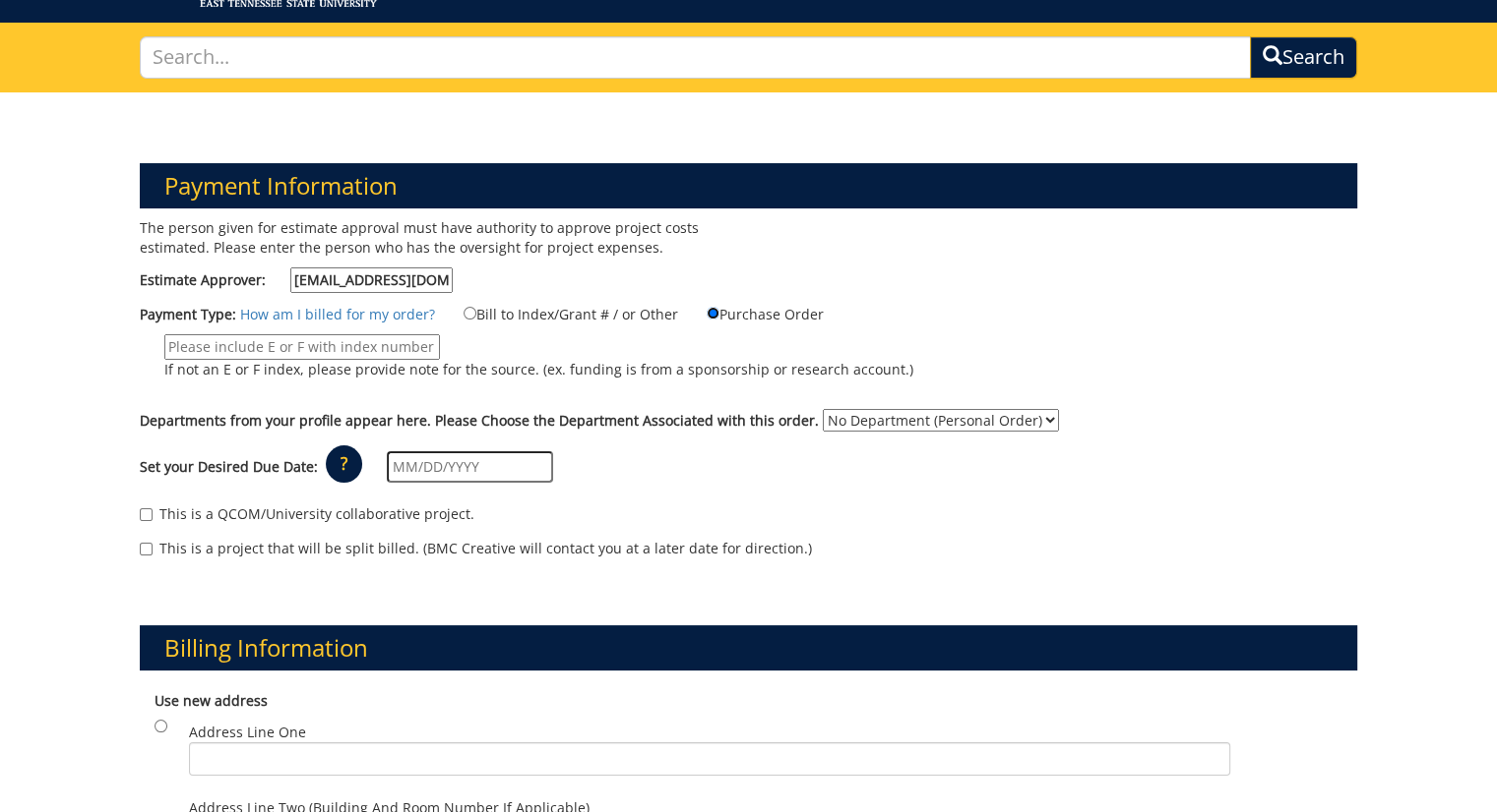
scroll to position [113, 0]
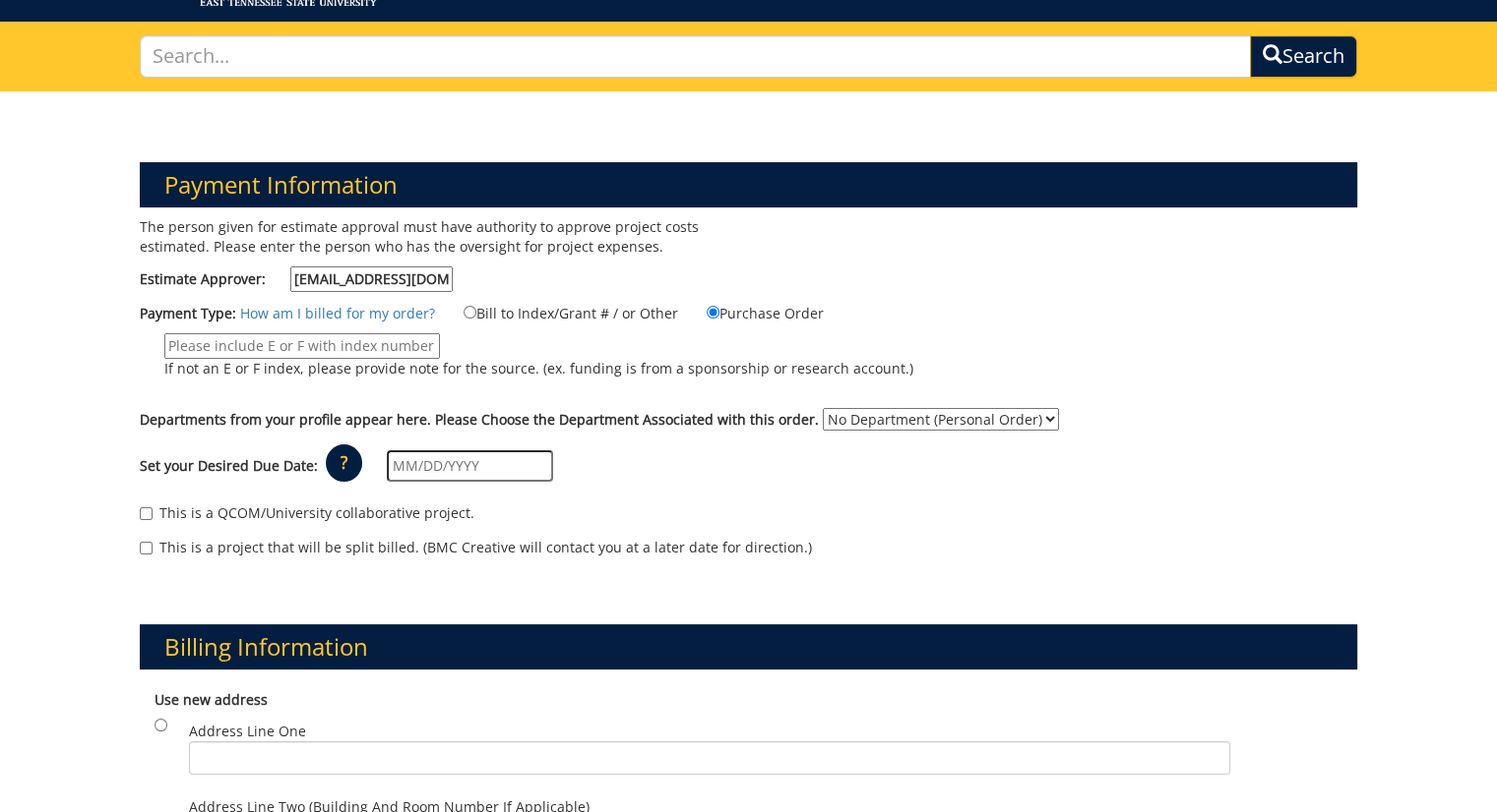
click at [395, 351] on input "If not an E or F index, please provide note for the source. (ex. funding is fro…" at bounding box center [302, 347] width 275 height 26
type input "E00756774"
click at [860, 428] on div "Departments from your profile appear here. Please Choose the Department Associa…" at bounding box center [748, 424] width 1247 height 32
click at [877, 419] on select "No Department (Personal Order) Internal Medicine" at bounding box center [940, 419] width 236 height 23
select select "247"
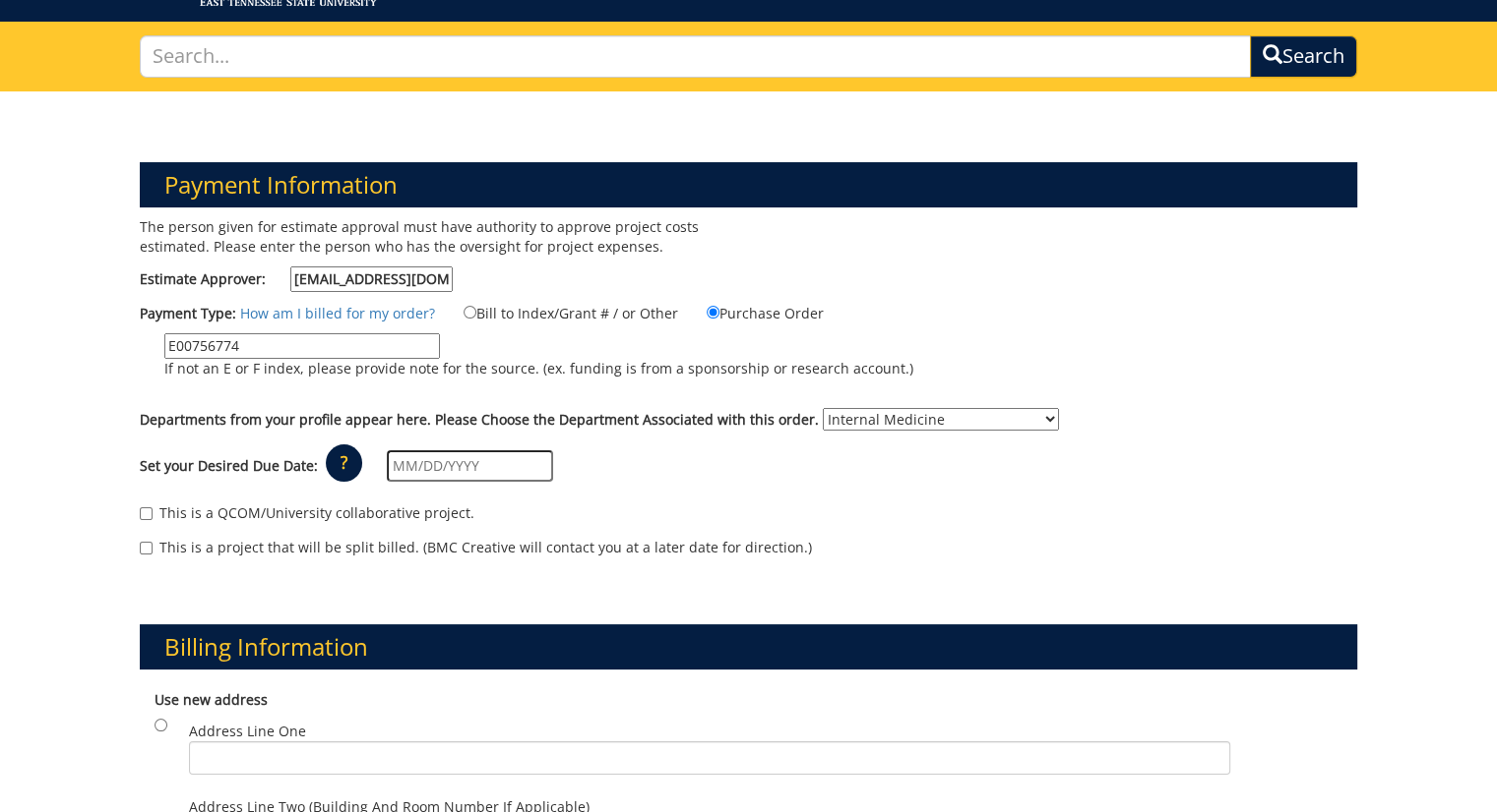
click at [822, 408] on select "No Department (Personal Order) Internal Medicine" at bounding box center [940, 419] width 236 height 23
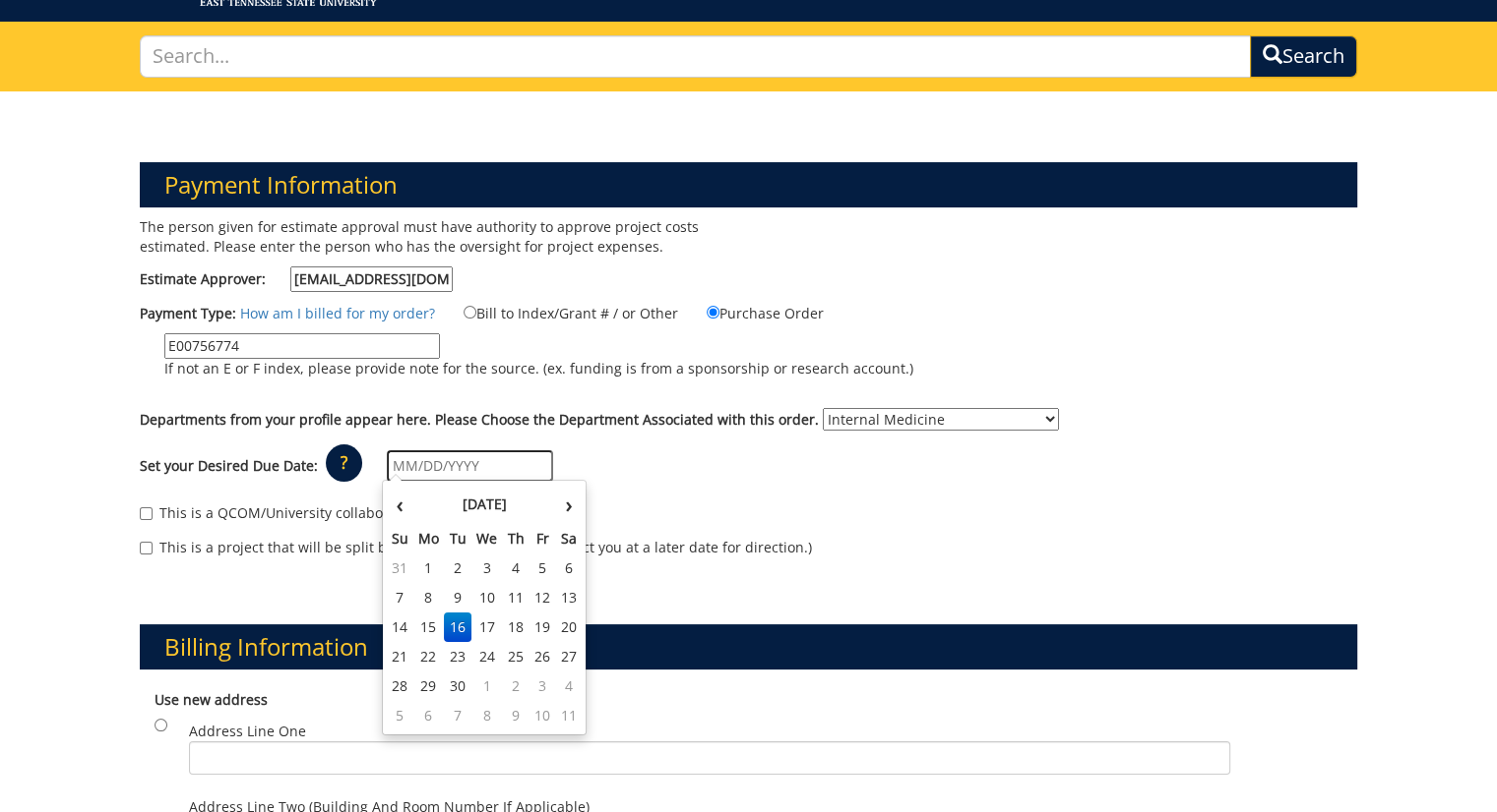
click at [440, 471] on input "text" at bounding box center [470, 466] width 166 height 32
click at [529, 658] on td "26" at bounding box center [542, 658] width 27 height 30
click at [481, 469] on input "09/26/2025" at bounding box center [470, 466] width 166 height 32
click at [429, 662] on td "22" at bounding box center [429, 658] width 32 height 30
type input "[DATE]"
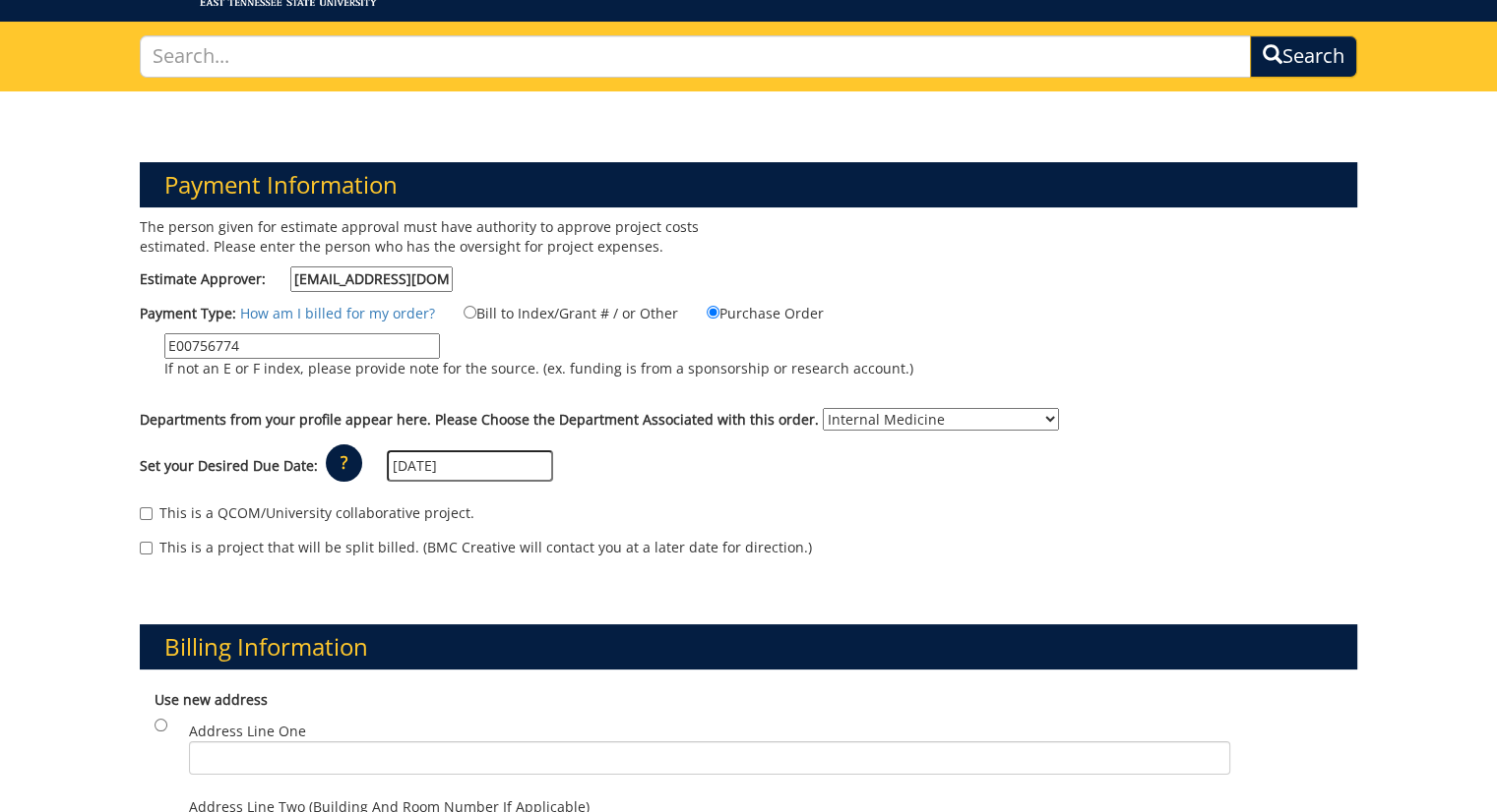
click at [392, 504] on label "This is a QCOM/University collaborative project." at bounding box center [307, 514] width 335 height 20
click at [153, 508] on input "This is a QCOM/University collaborative project." at bounding box center [146, 514] width 13 height 13
checkbox input "true"
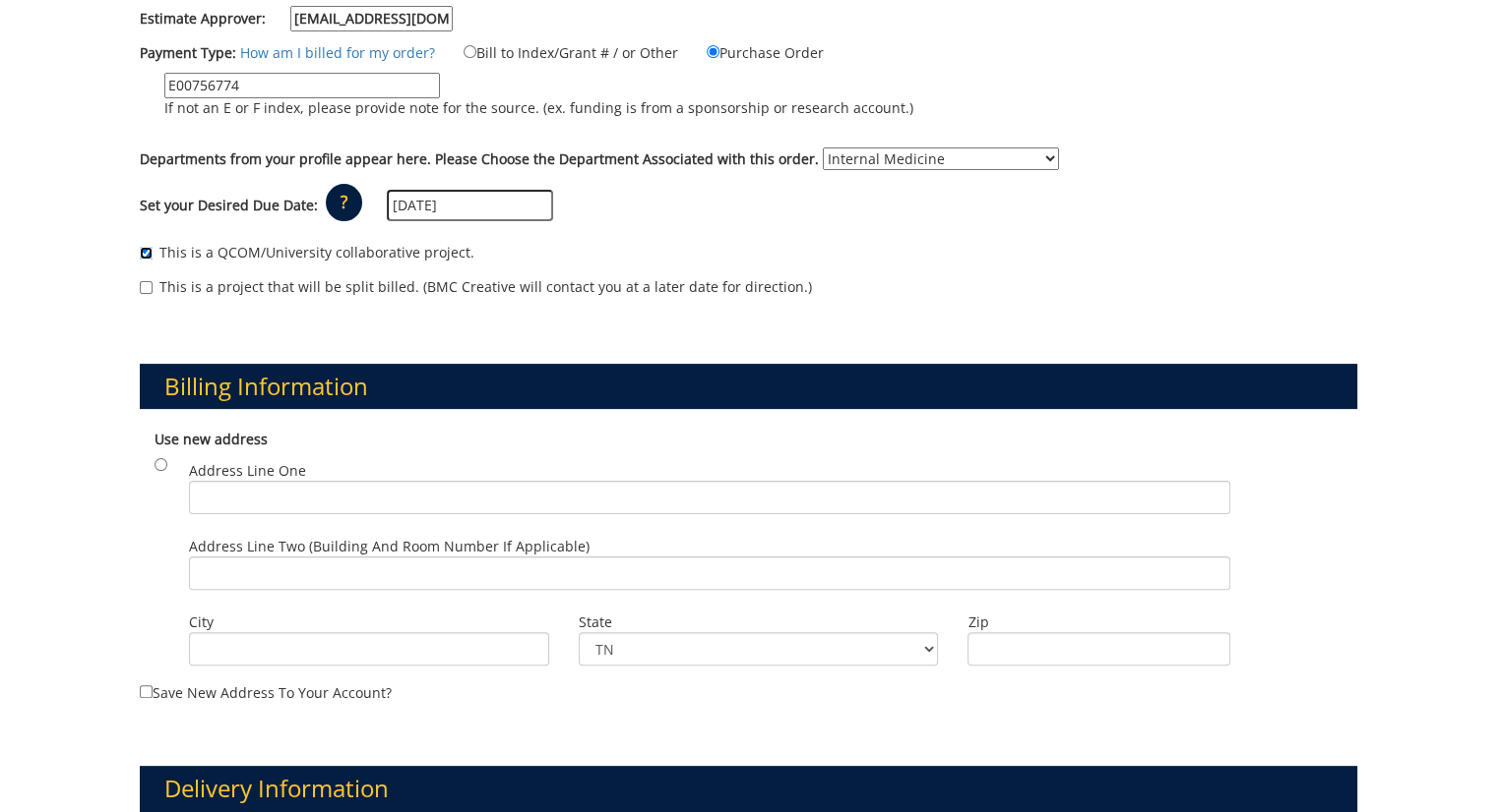
scroll to position [445, 0]
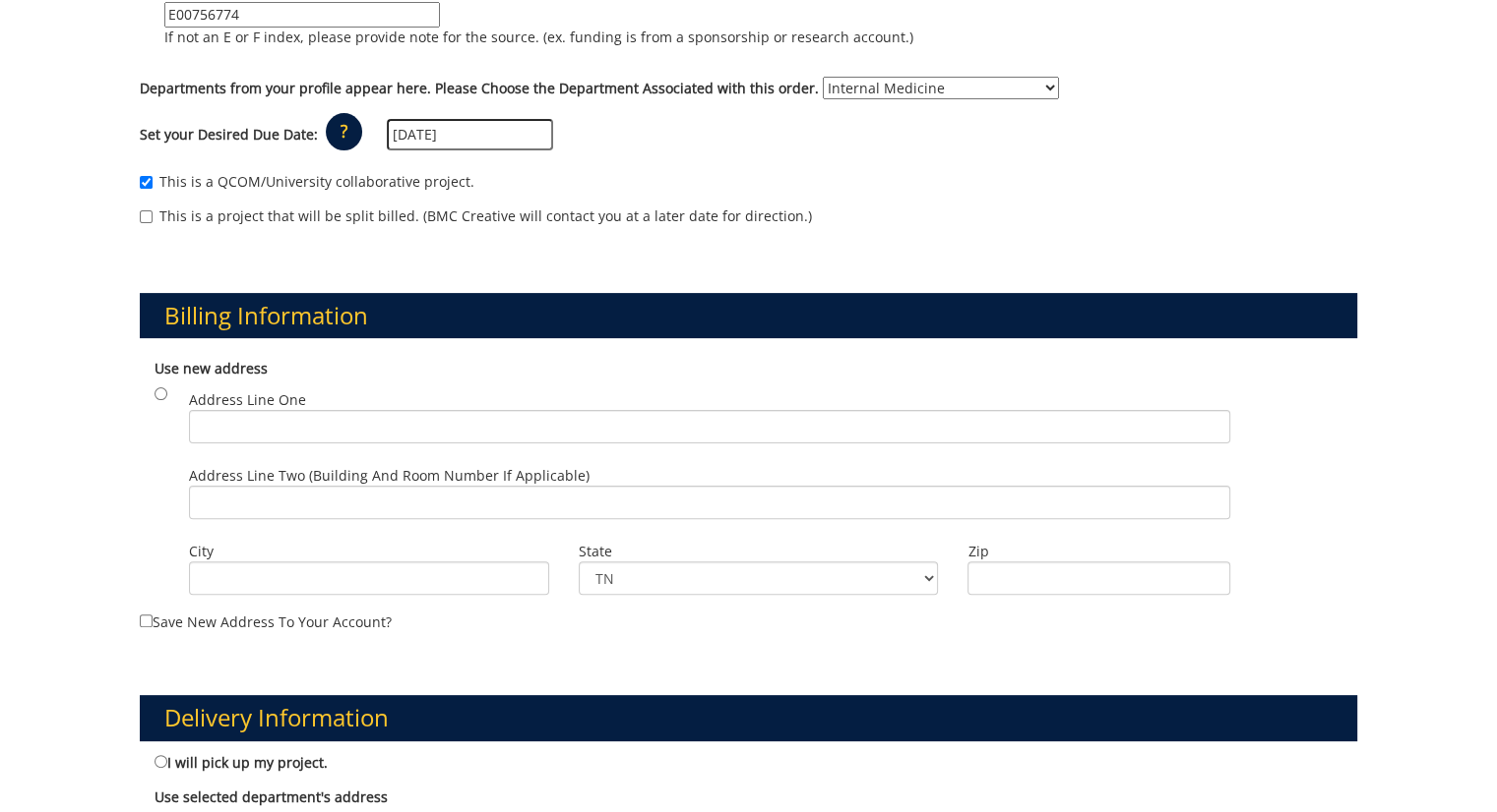
click at [412, 448] on div "Address Line One" at bounding box center [710, 421] width 1072 height 75
click at [429, 427] on input "Address Line One" at bounding box center [710, 427] width 1042 height 34
type input "1712 southwest Ave Unit 209"
type input "Johnson City"
type input "37604"
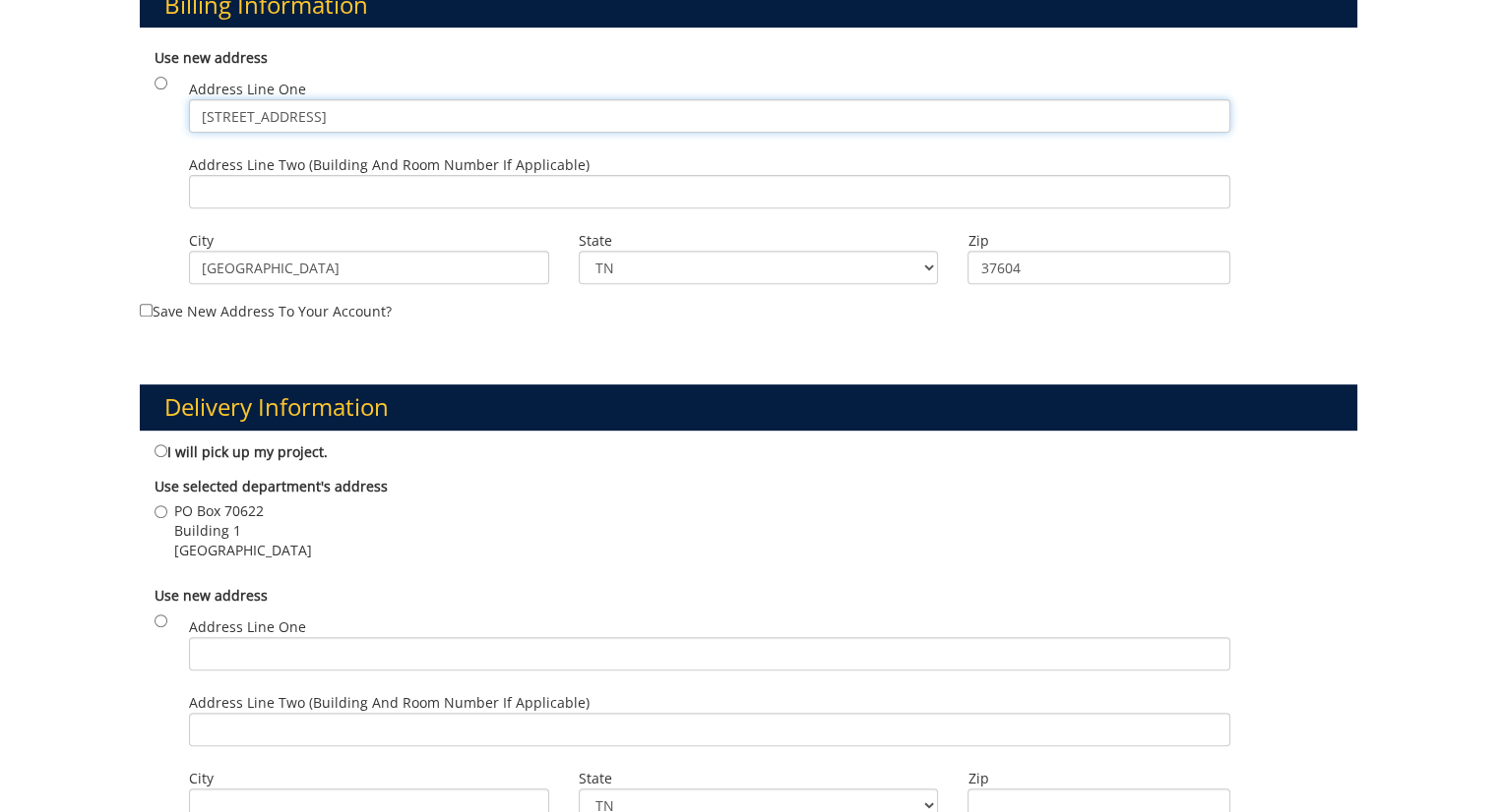
scroll to position [762, 0]
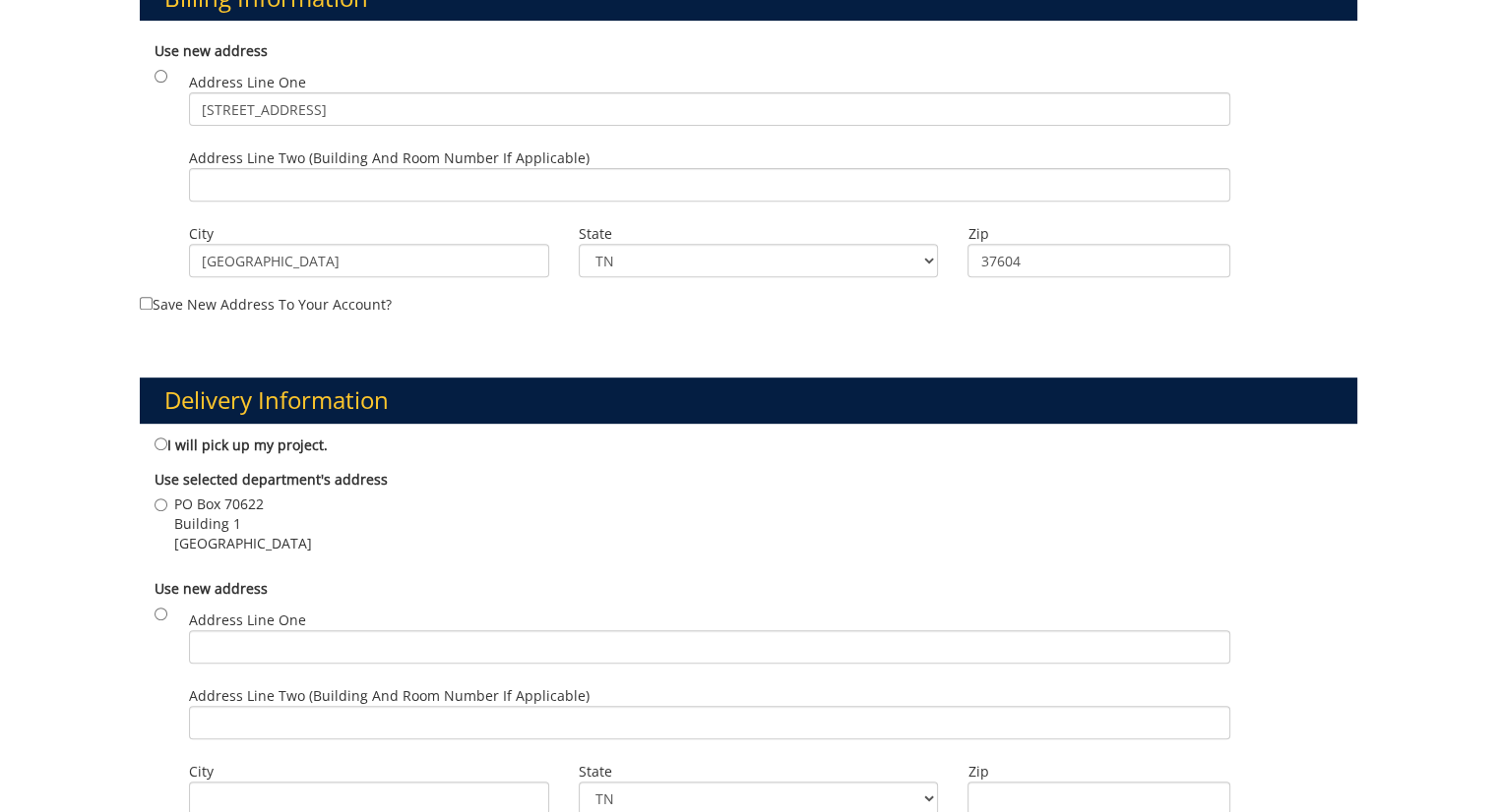
click at [307, 440] on label "I will pick up my project." at bounding box center [241, 445] width 173 height 22
click at [167, 440] on input "I will pick up my project." at bounding box center [160, 444] width 13 height 13
radio input "true"
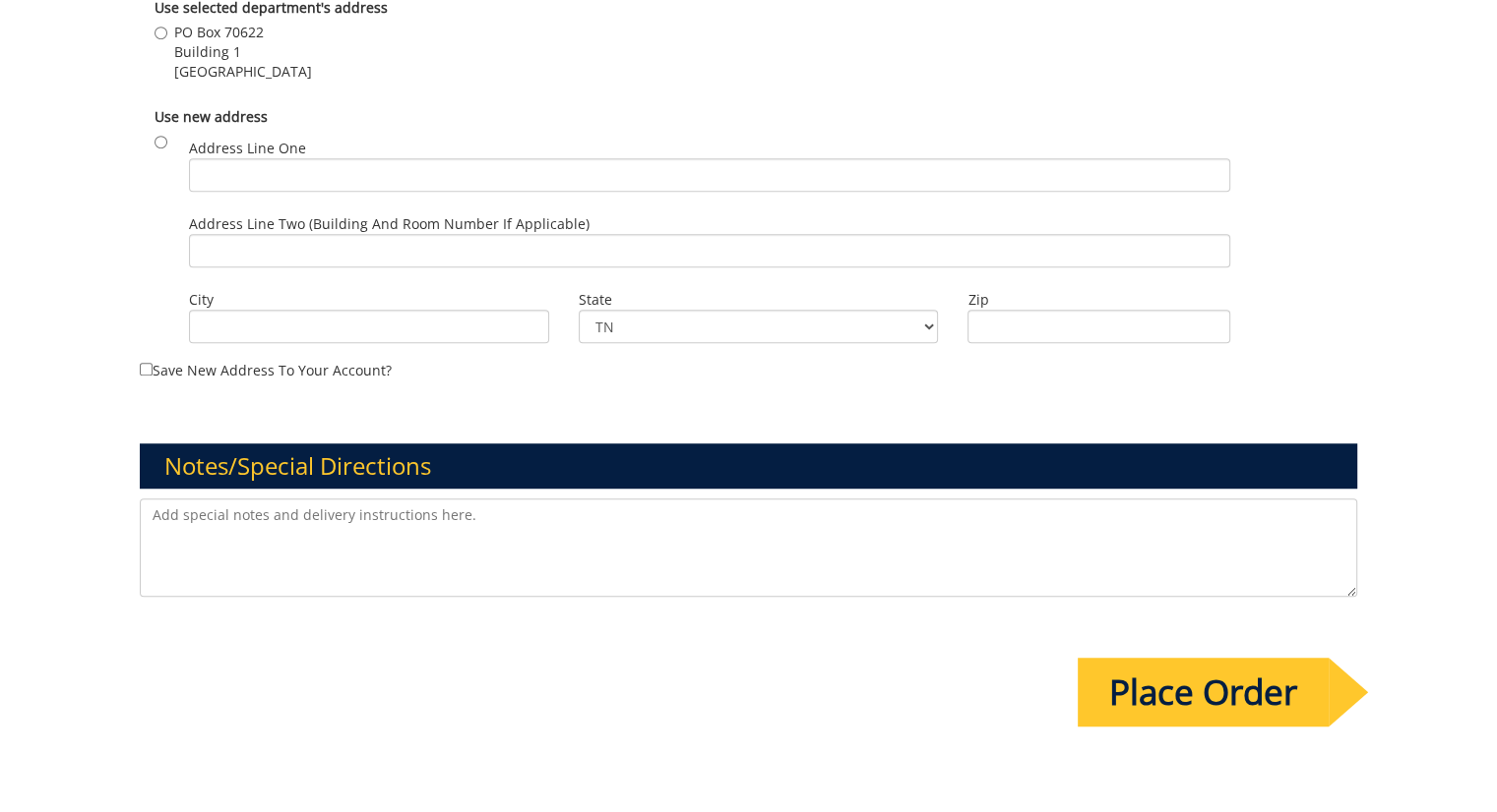
scroll to position [1417, 0]
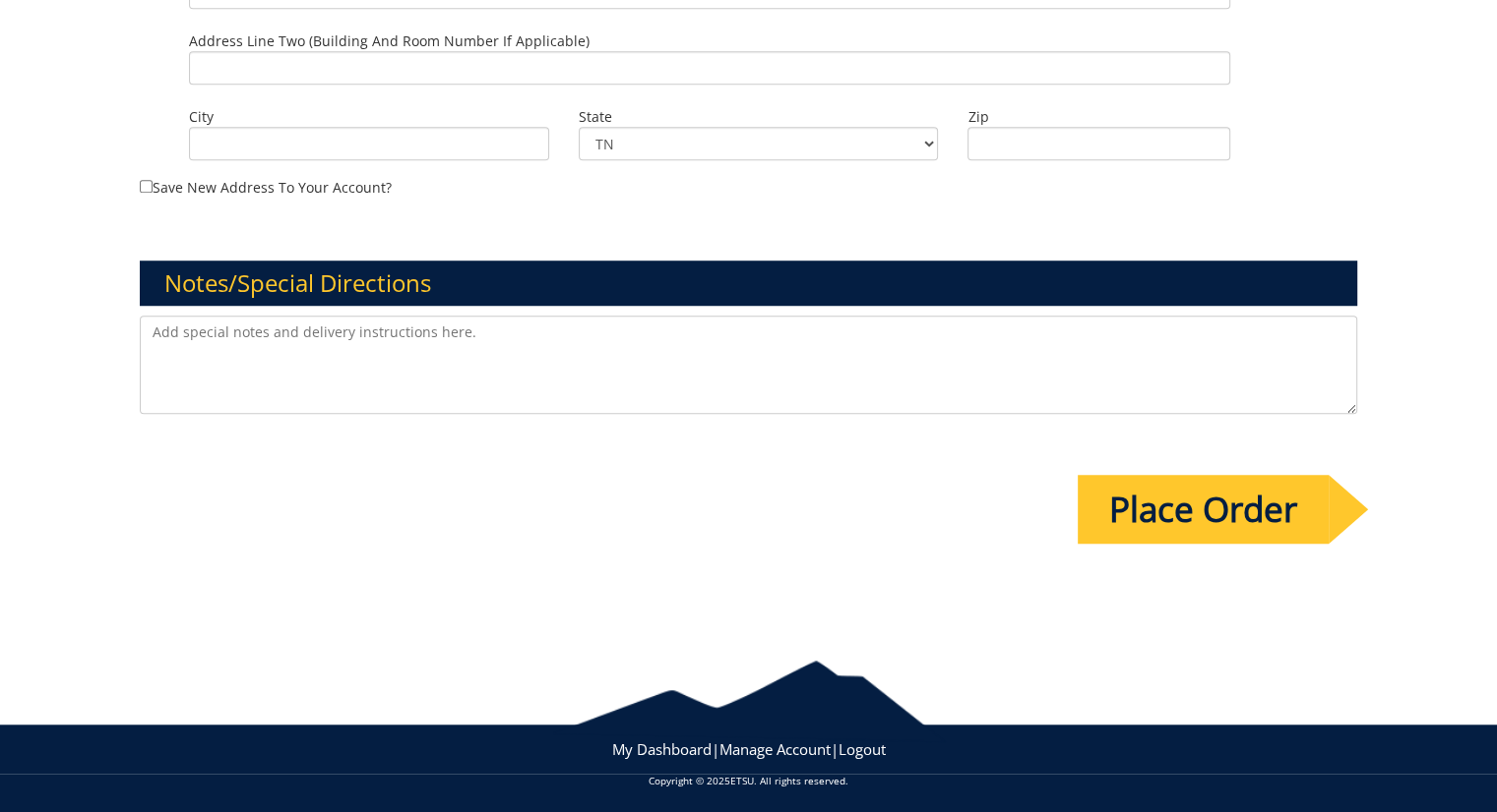
click at [1221, 516] on input "Place Order" at bounding box center [1203, 510] width 251 height 69
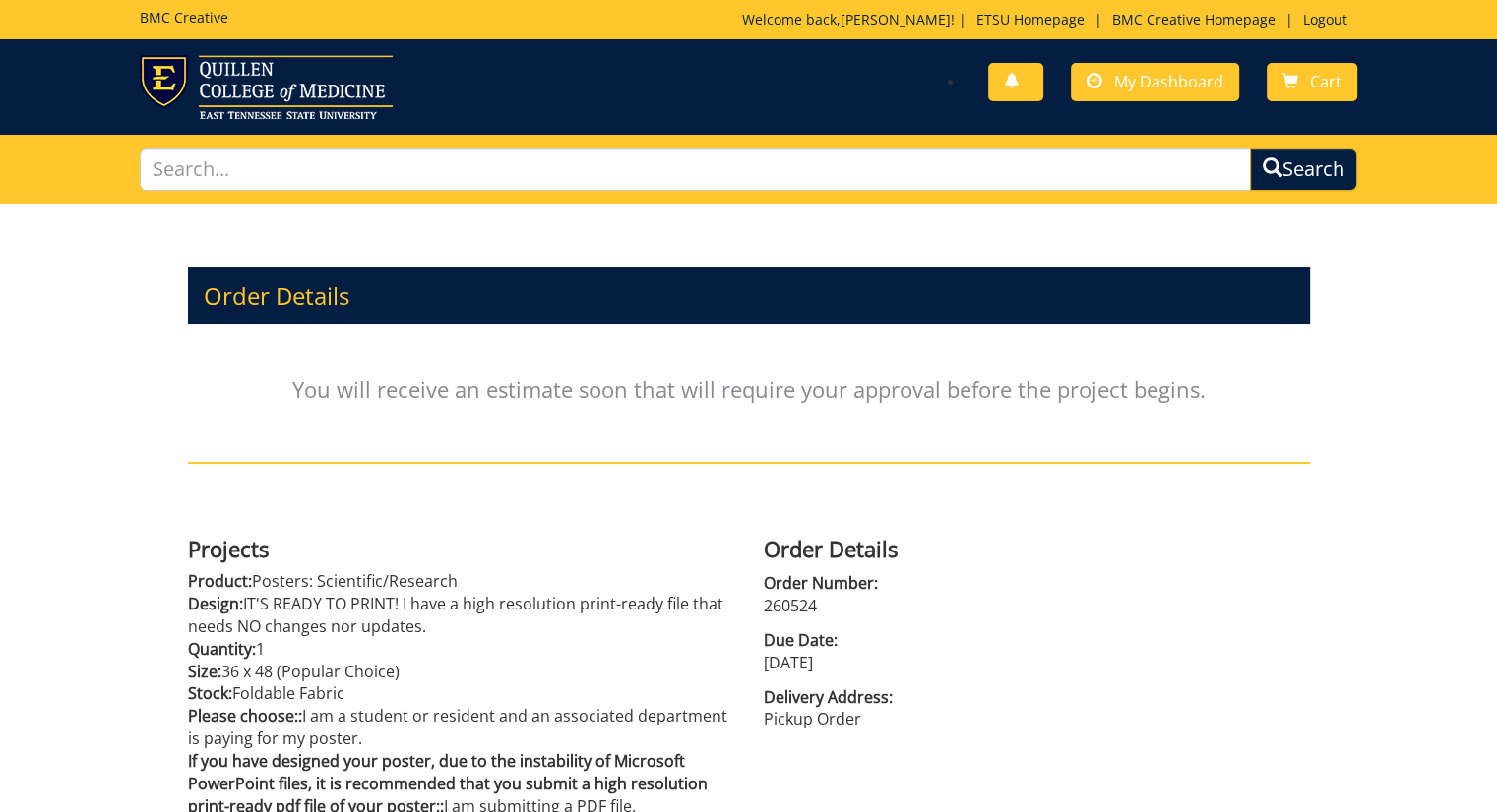
scroll to position [255, 0]
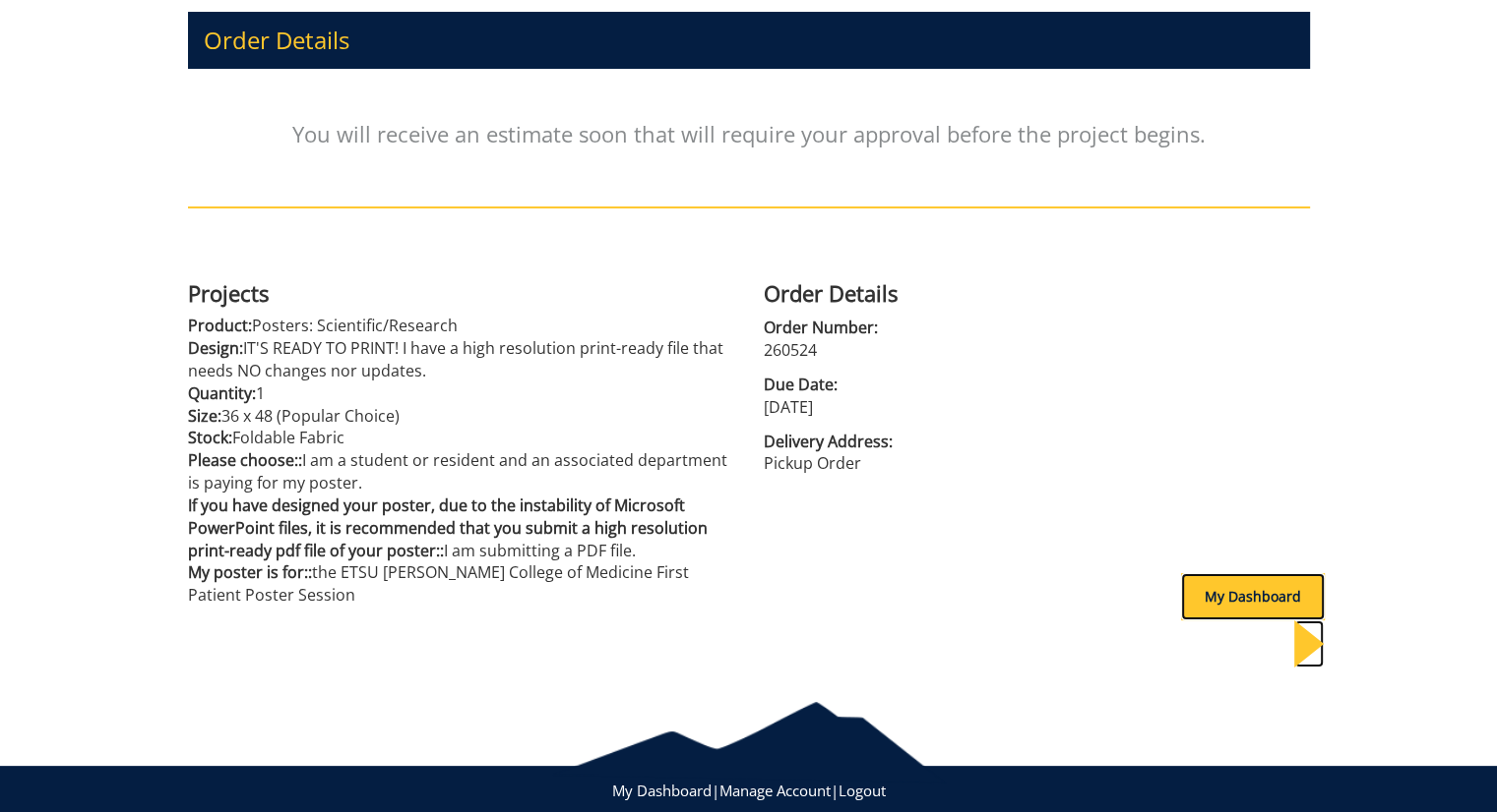
click at [1271, 573] on div "My Dashboard" at bounding box center [1252, 597] width 144 height 48
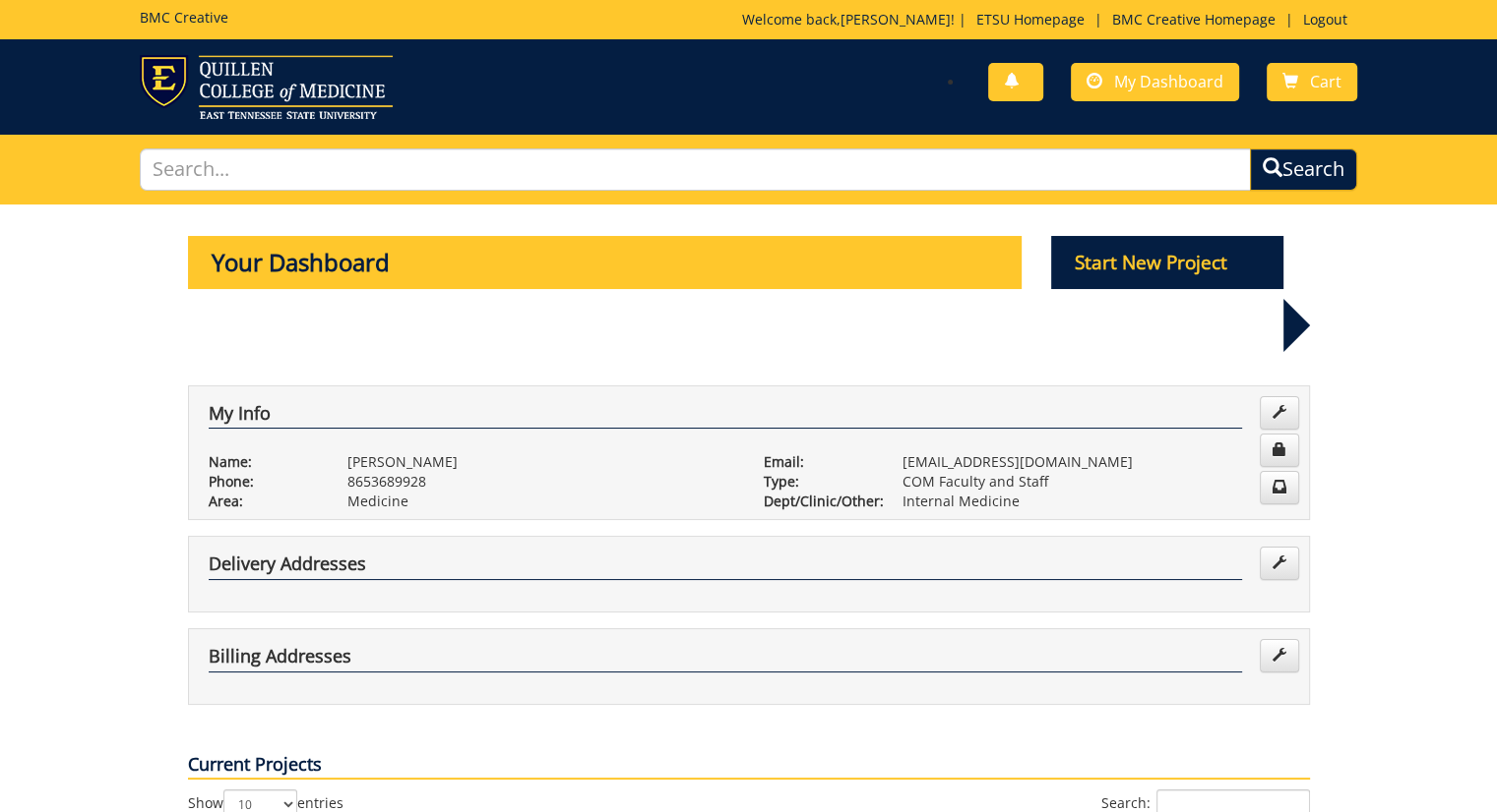
click at [1059, 536] on div "Delivery Addresses" at bounding box center [749, 573] width 1122 height 76
